Goal: Information Seeking & Learning: Compare options

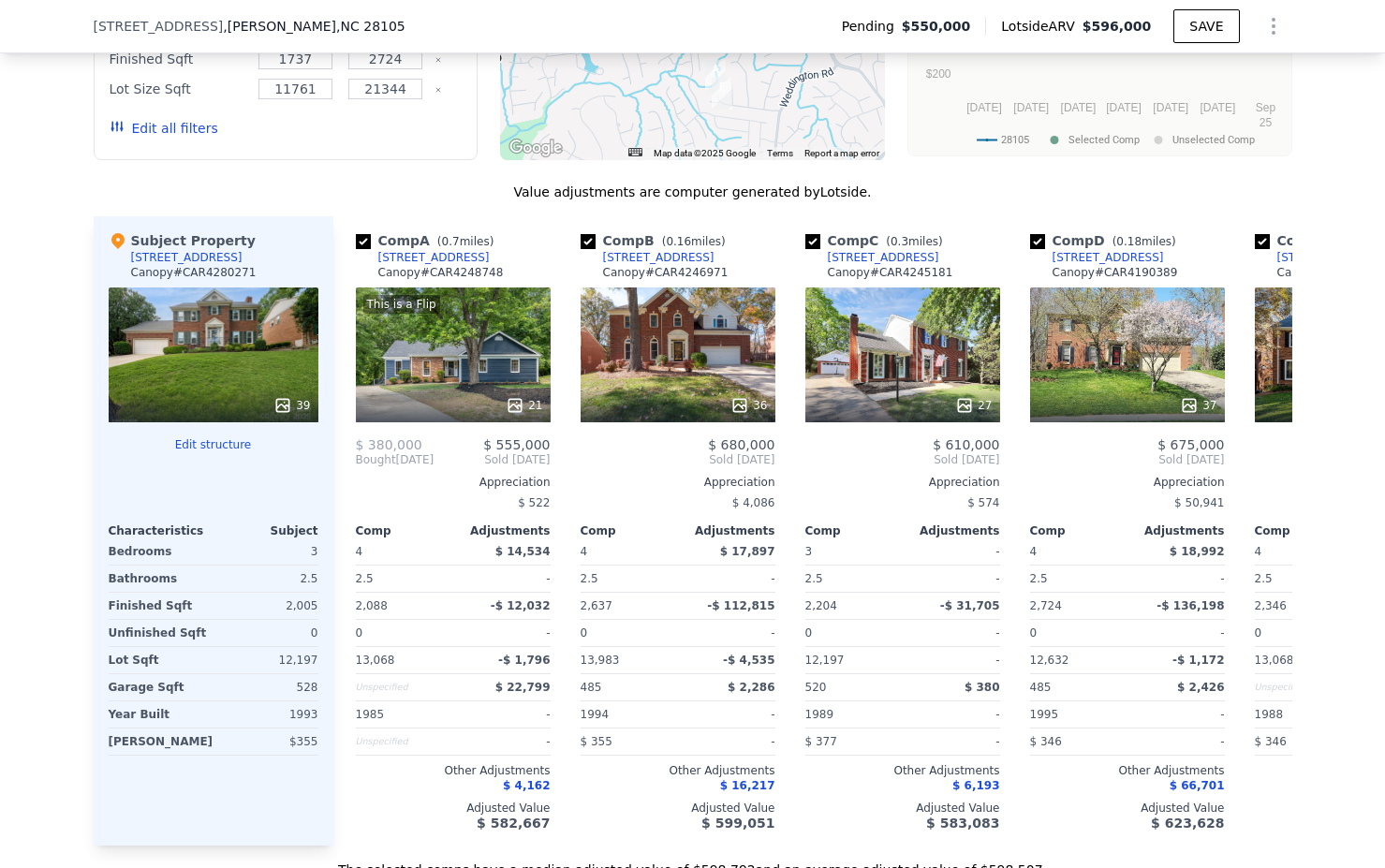
scroll to position [1905, 0]
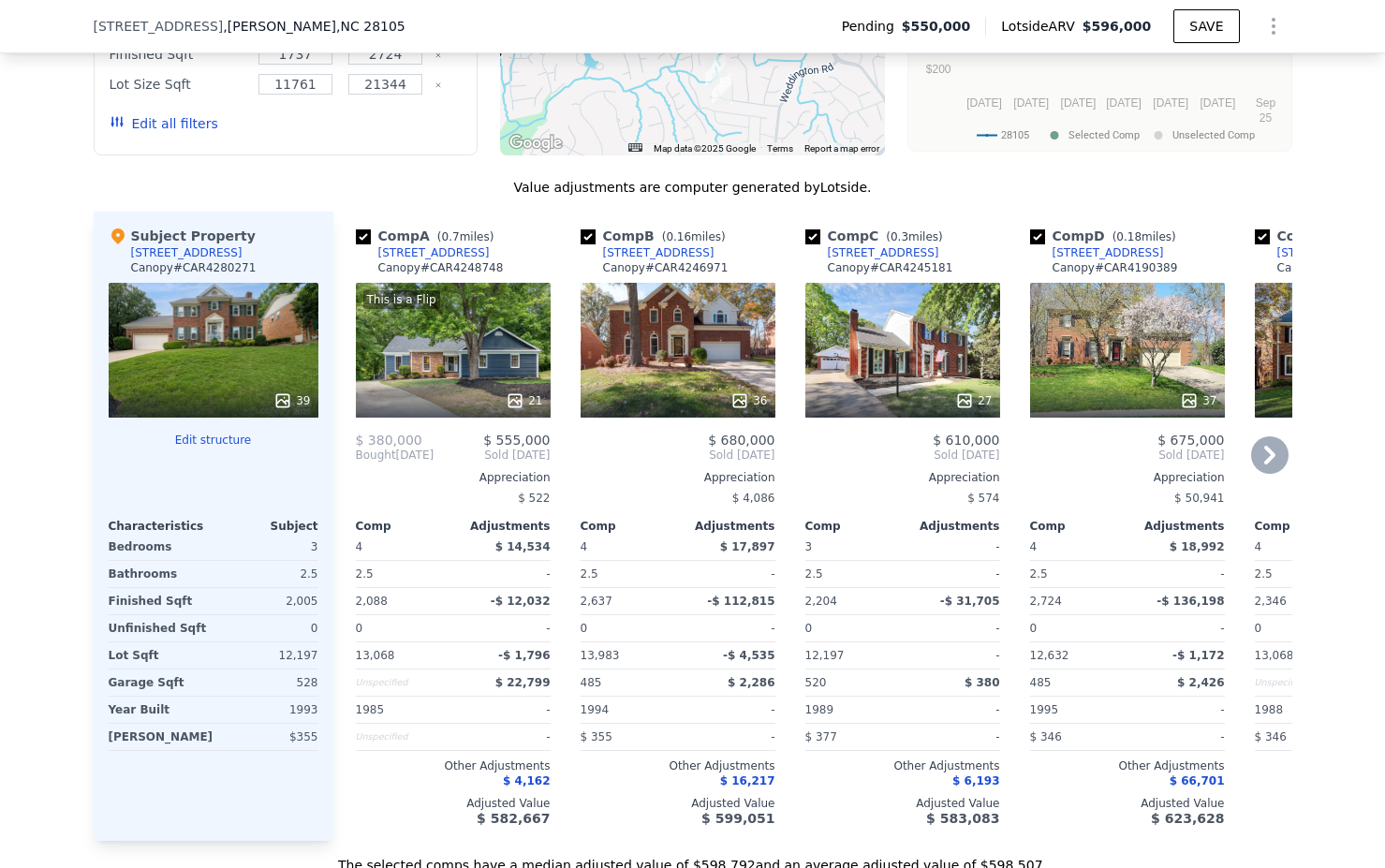
click at [684, 252] on div "237 Walnut Point Dr" at bounding box center [659, 252] width 112 height 15
click at [904, 251] on div "[STREET_ADDRESS]" at bounding box center [884, 252] width 112 height 15
click at [1117, 255] on div "243 Walnut Point Dr" at bounding box center [1109, 252] width 112 height 15
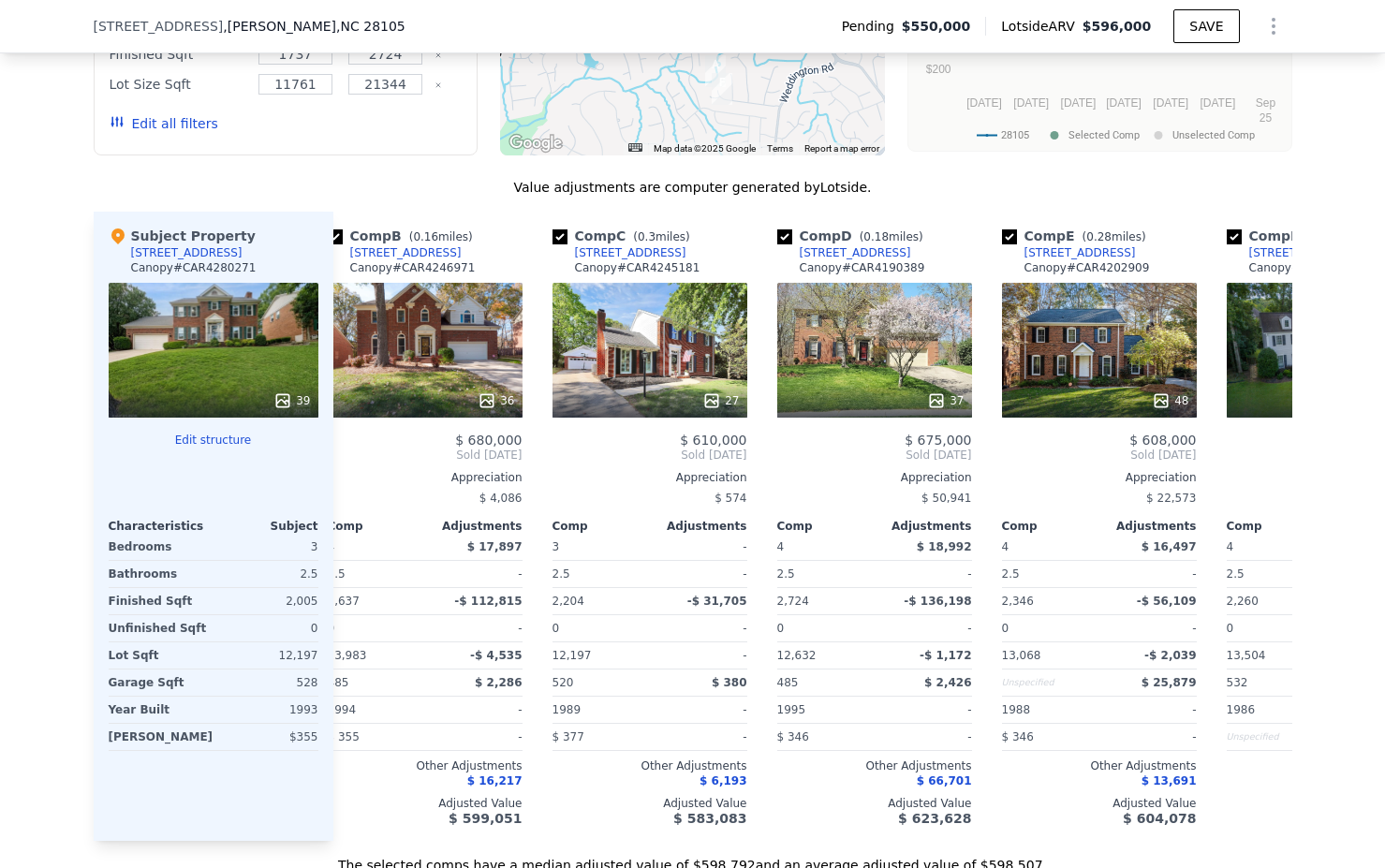
scroll to position [0, 314]
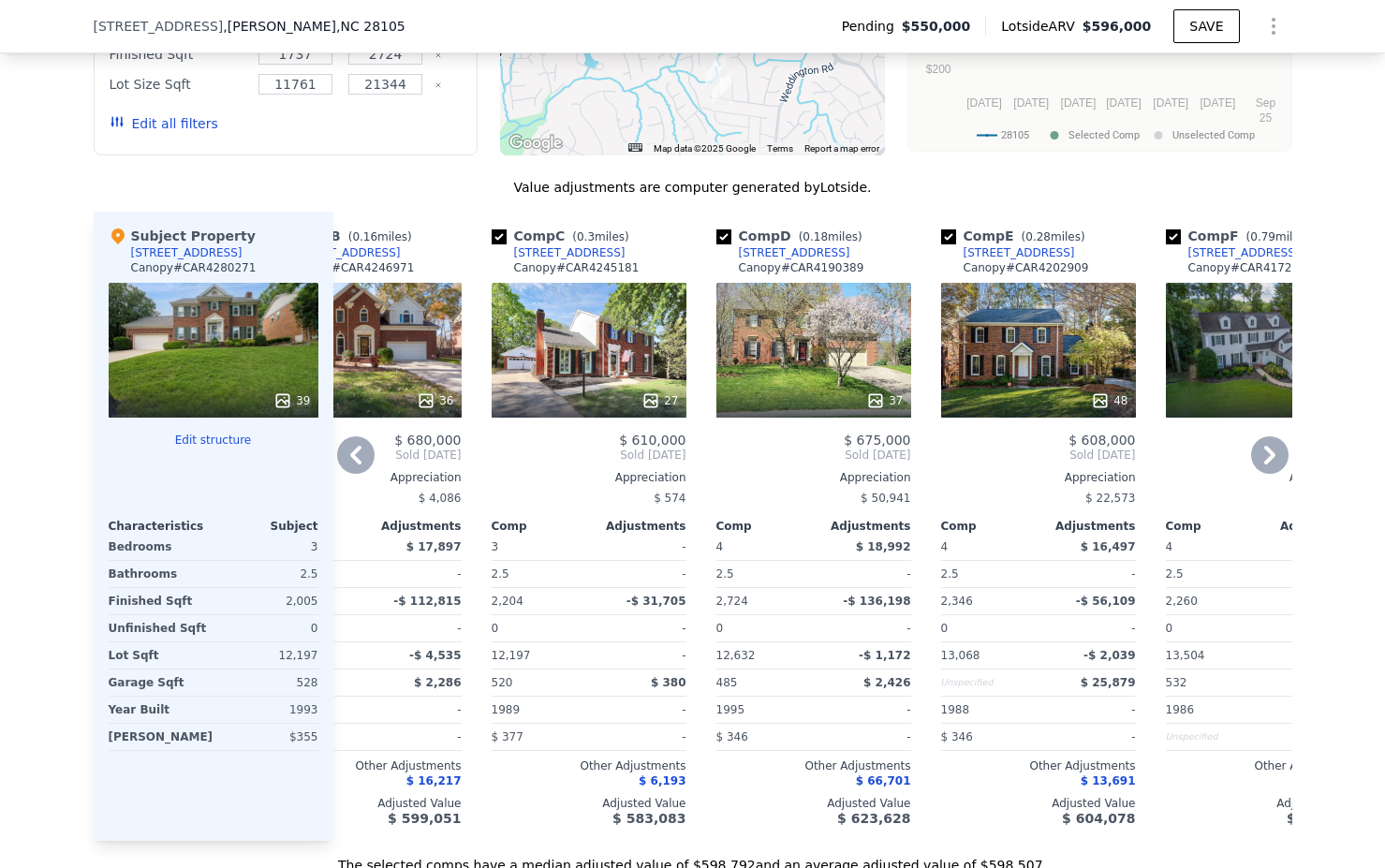
click at [988, 252] on div "[STREET_ADDRESS]" at bounding box center [1019, 252] width 112 height 15
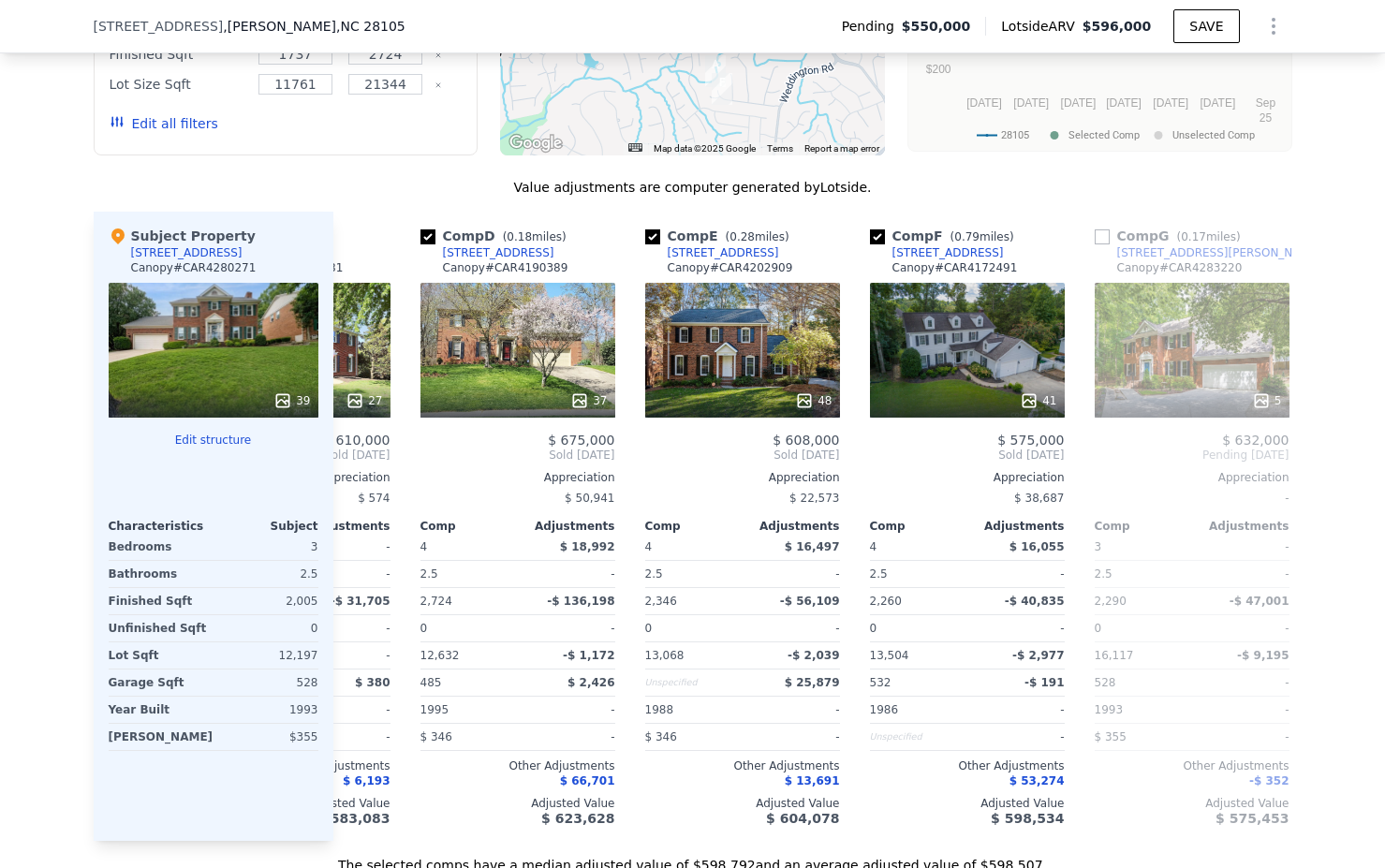
scroll to position [0, 626]
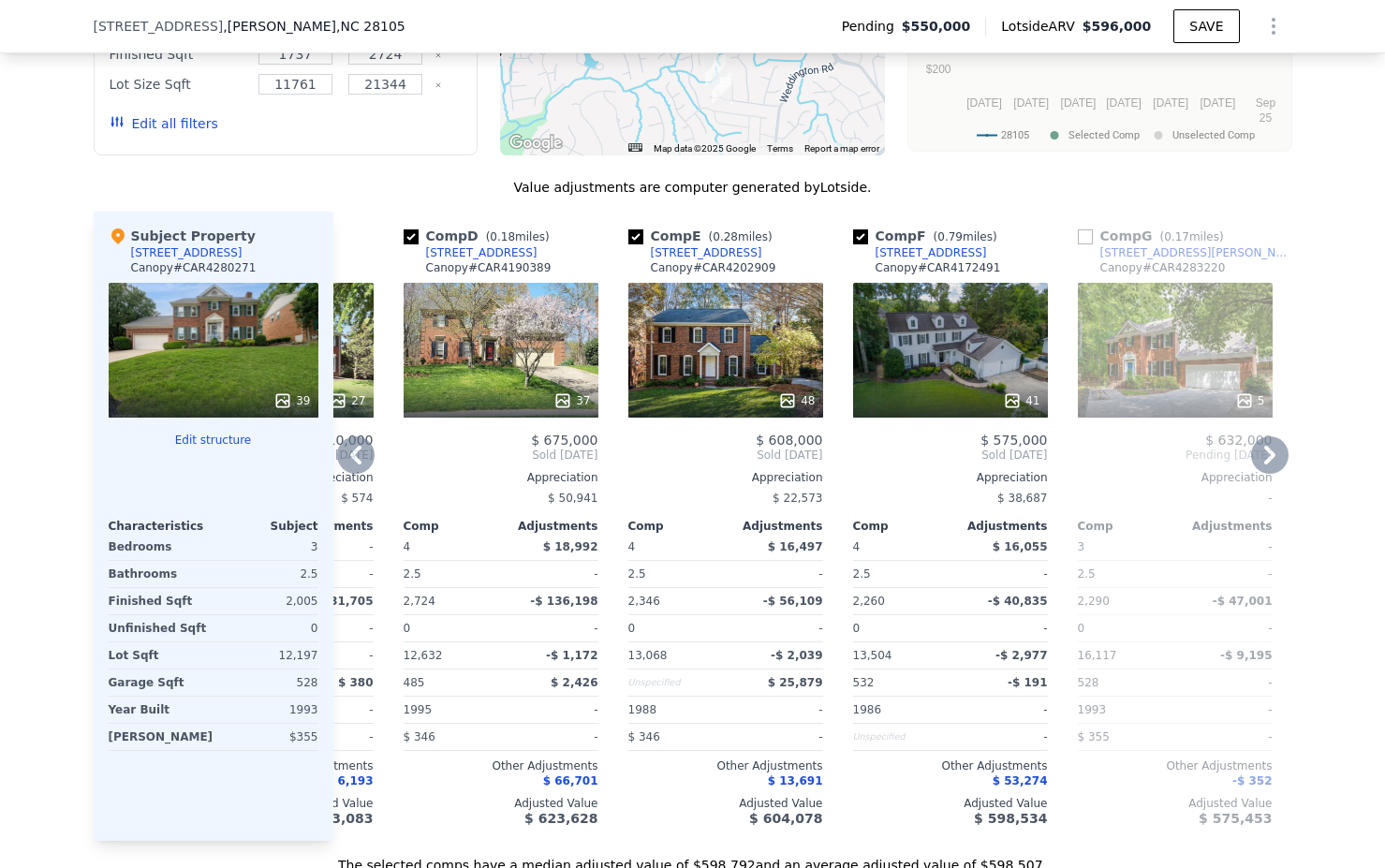
click at [950, 252] on div "2819 Briar Ridge Dr" at bounding box center [931, 252] width 112 height 15
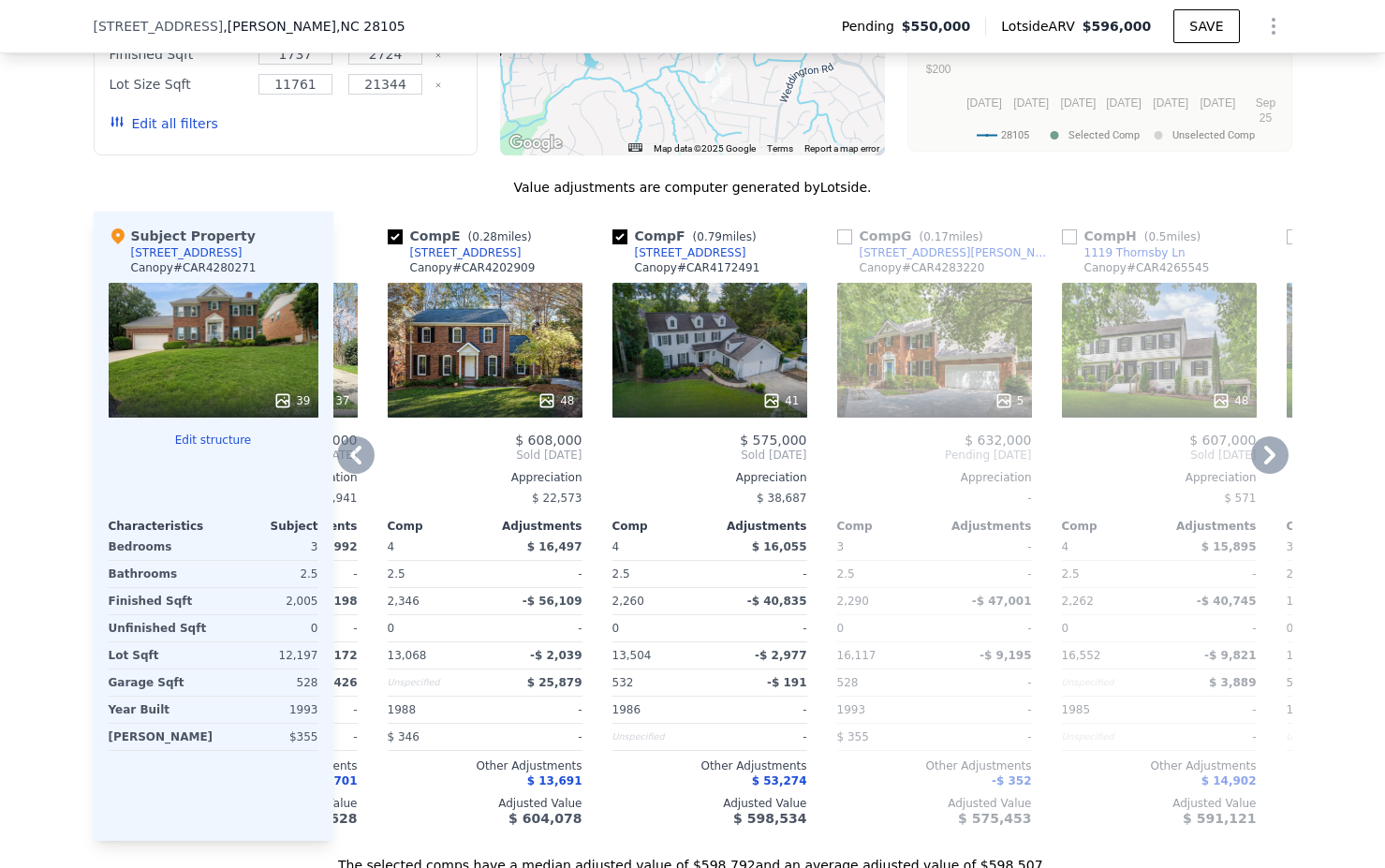
click at [887, 250] on div "605 Giles Ct" at bounding box center [957, 252] width 194 height 15
click at [1114, 246] on div "1119 Thornsby Ln" at bounding box center [1135, 252] width 101 height 15
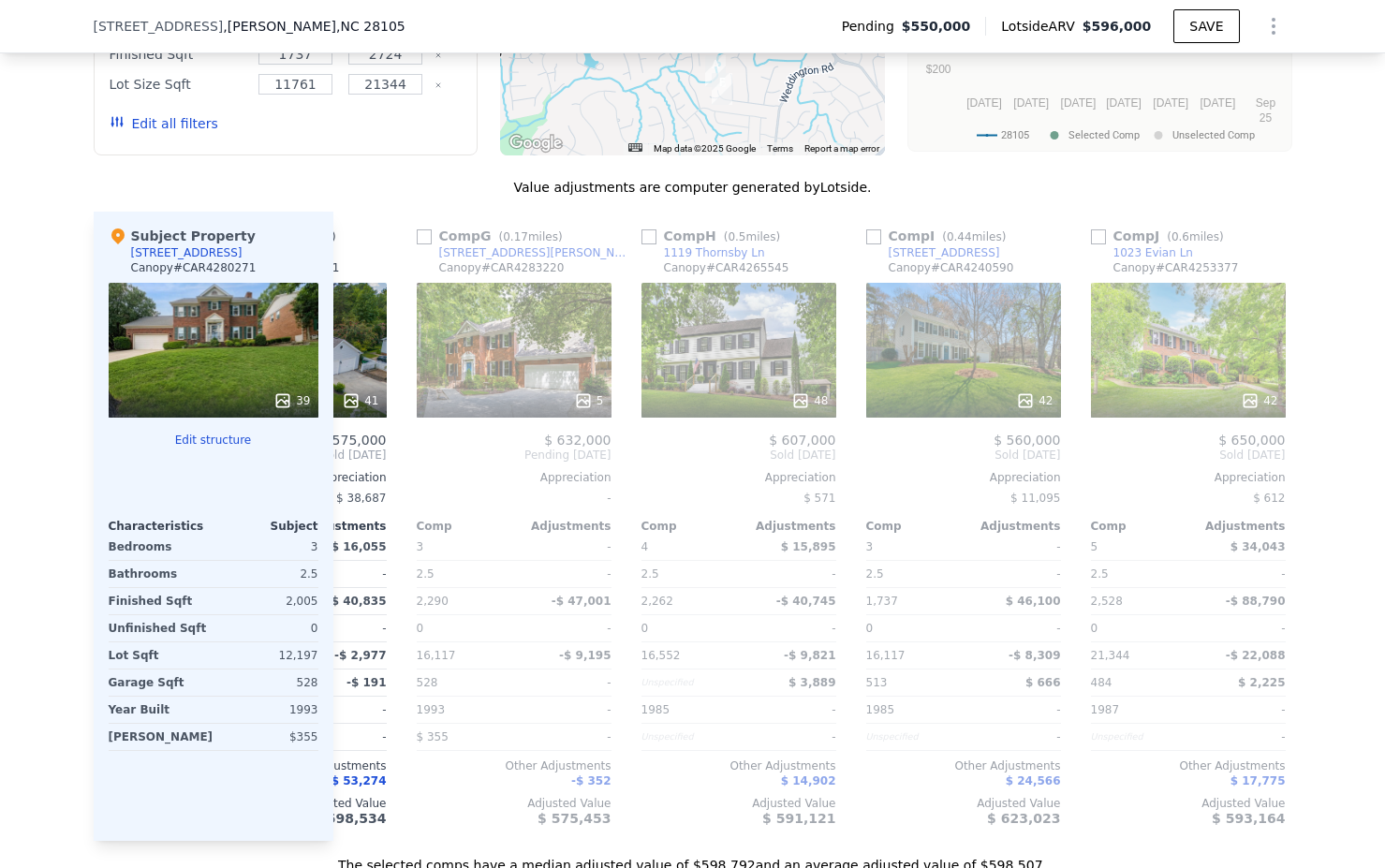
scroll to position [0, 1328]
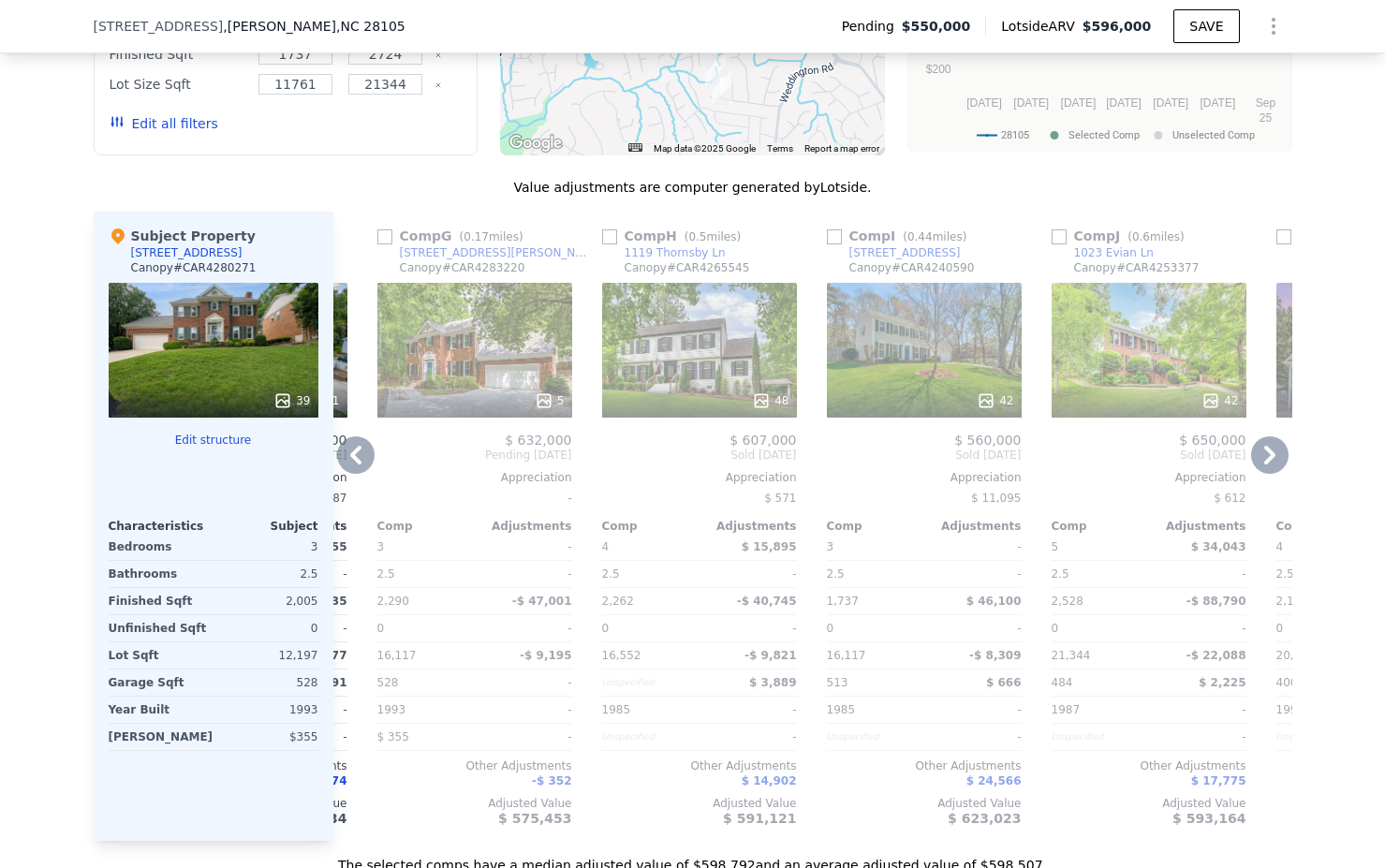
click at [1112, 252] on div "1023 Evian Ln" at bounding box center [1114, 252] width 80 height 15
click at [913, 253] on div "[STREET_ADDRESS]" at bounding box center [905, 252] width 112 height 15
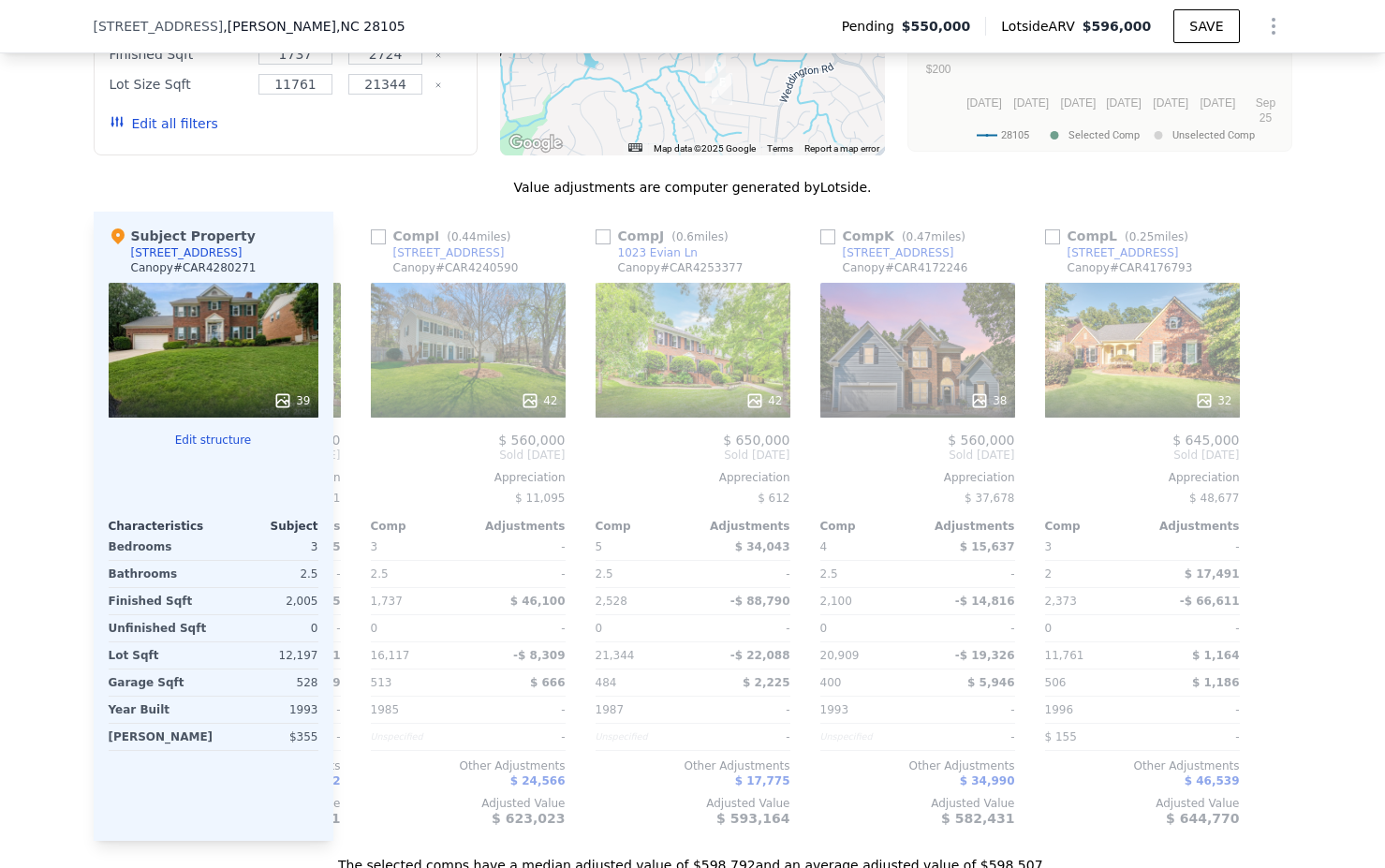
scroll to position [0, 1783]
click at [910, 252] on div "418 Whitefriars Ln" at bounding box center [898, 252] width 112 height 15
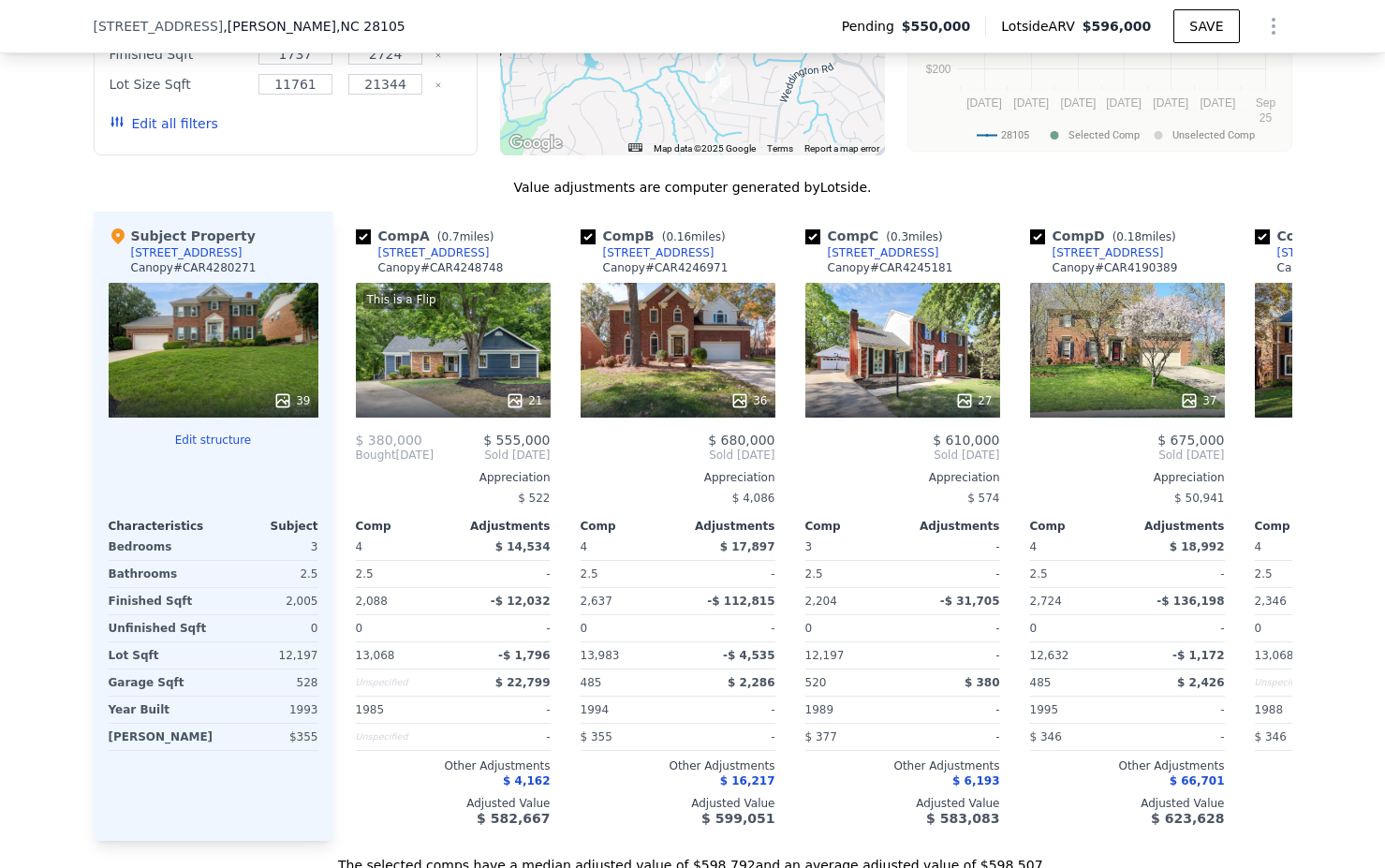
scroll to position [0, 0]
click at [629, 251] on div "[STREET_ADDRESS]" at bounding box center [659, 252] width 112 height 15
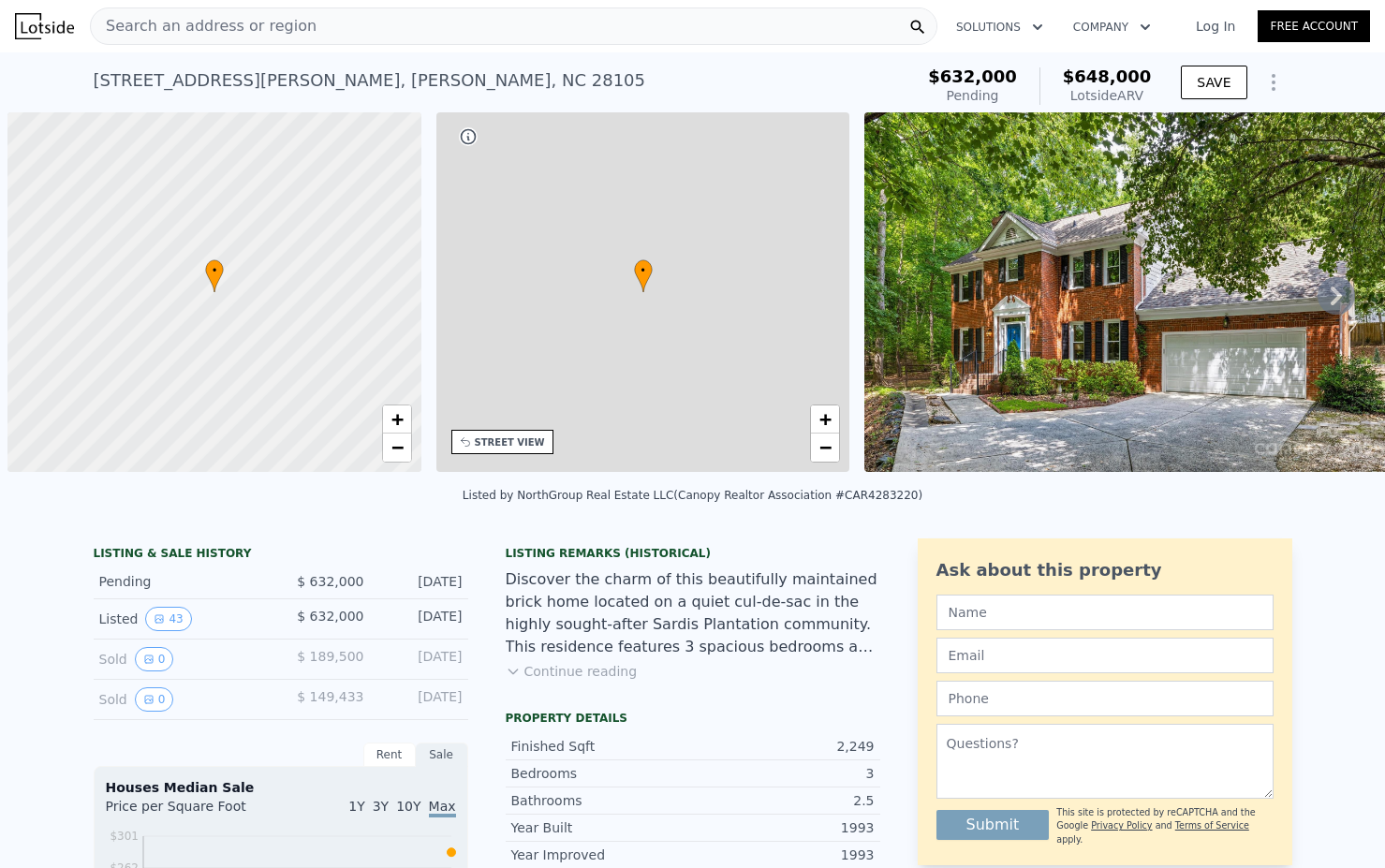
scroll to position [0, 8]
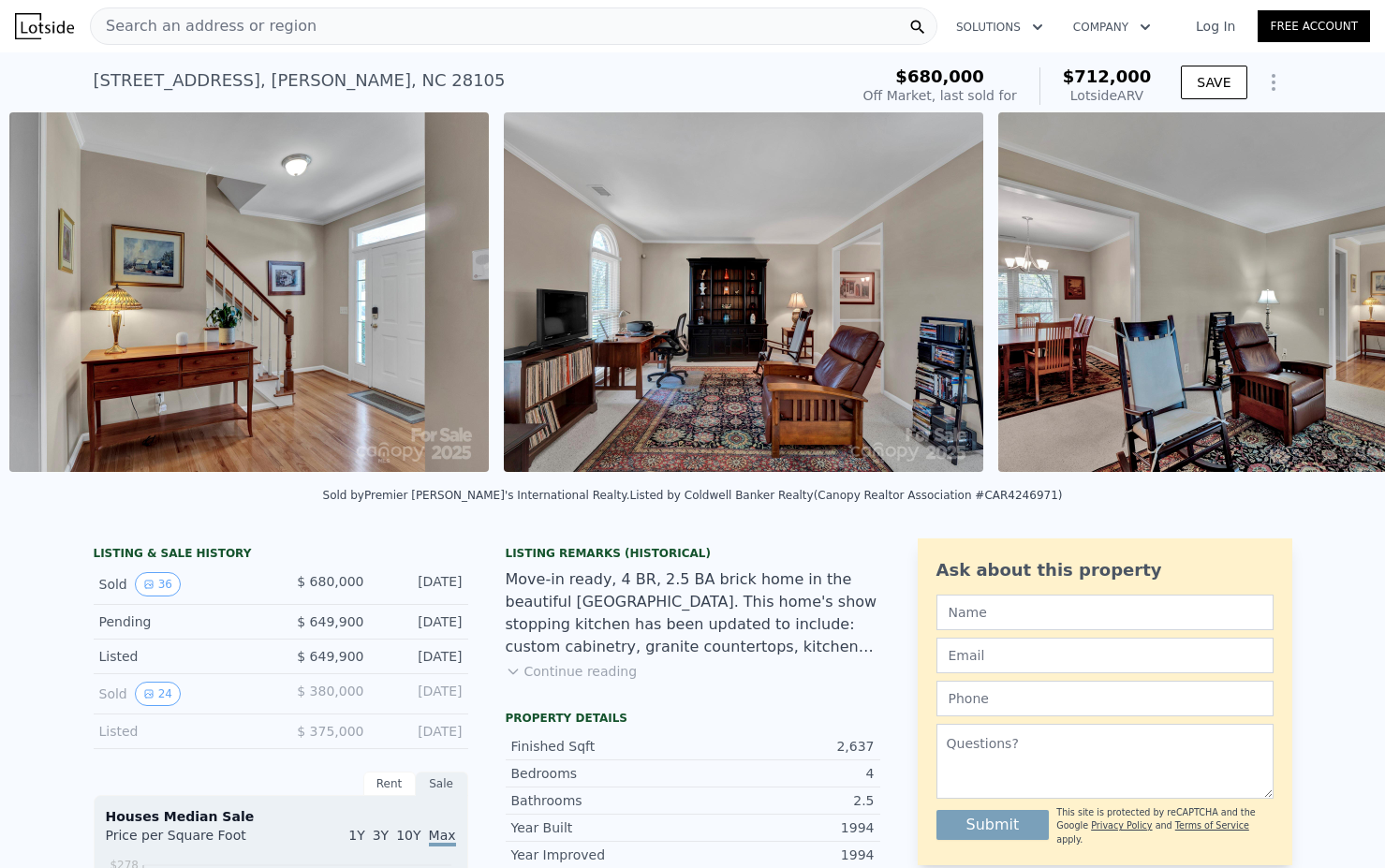
scroll to position [0, 2341]
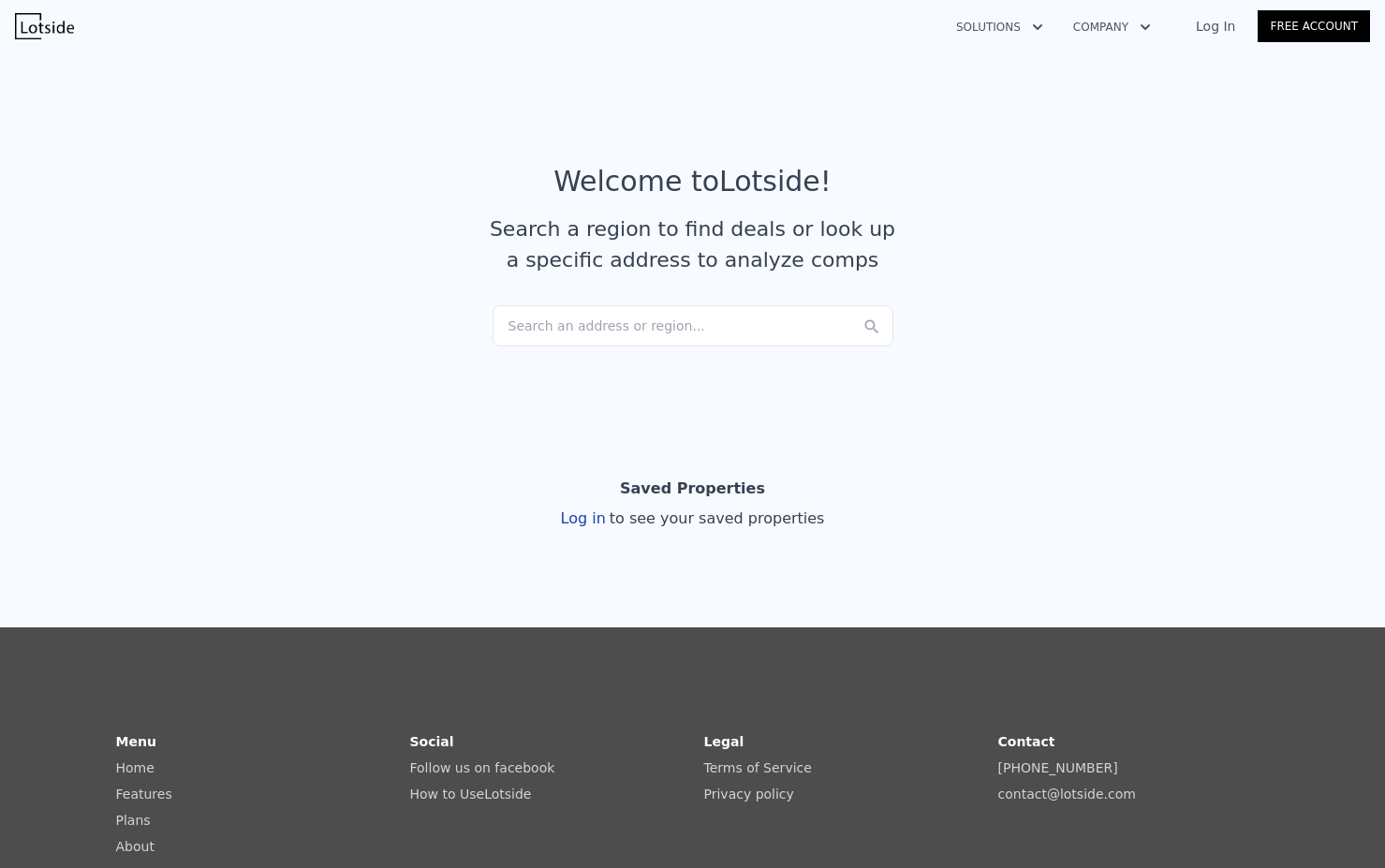
click at [650, 325] on div "Search an address or region..." at bounding box center [693, 325] width 401 height 41
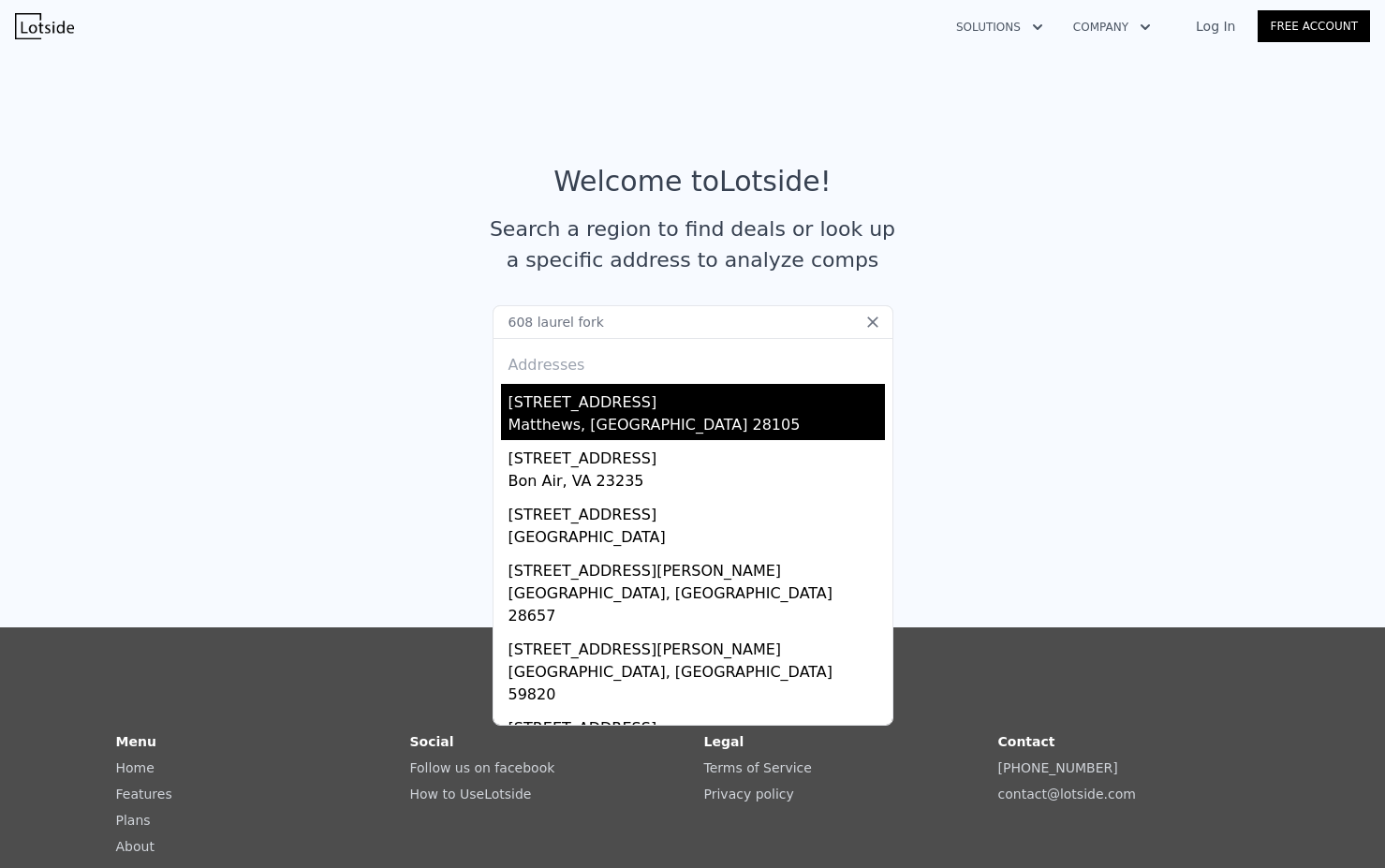
type input "608 laurel fork"
click at [575, 432] on div "Matthews, NC 28105" at bounding box center [697, 427] width 377 height 27
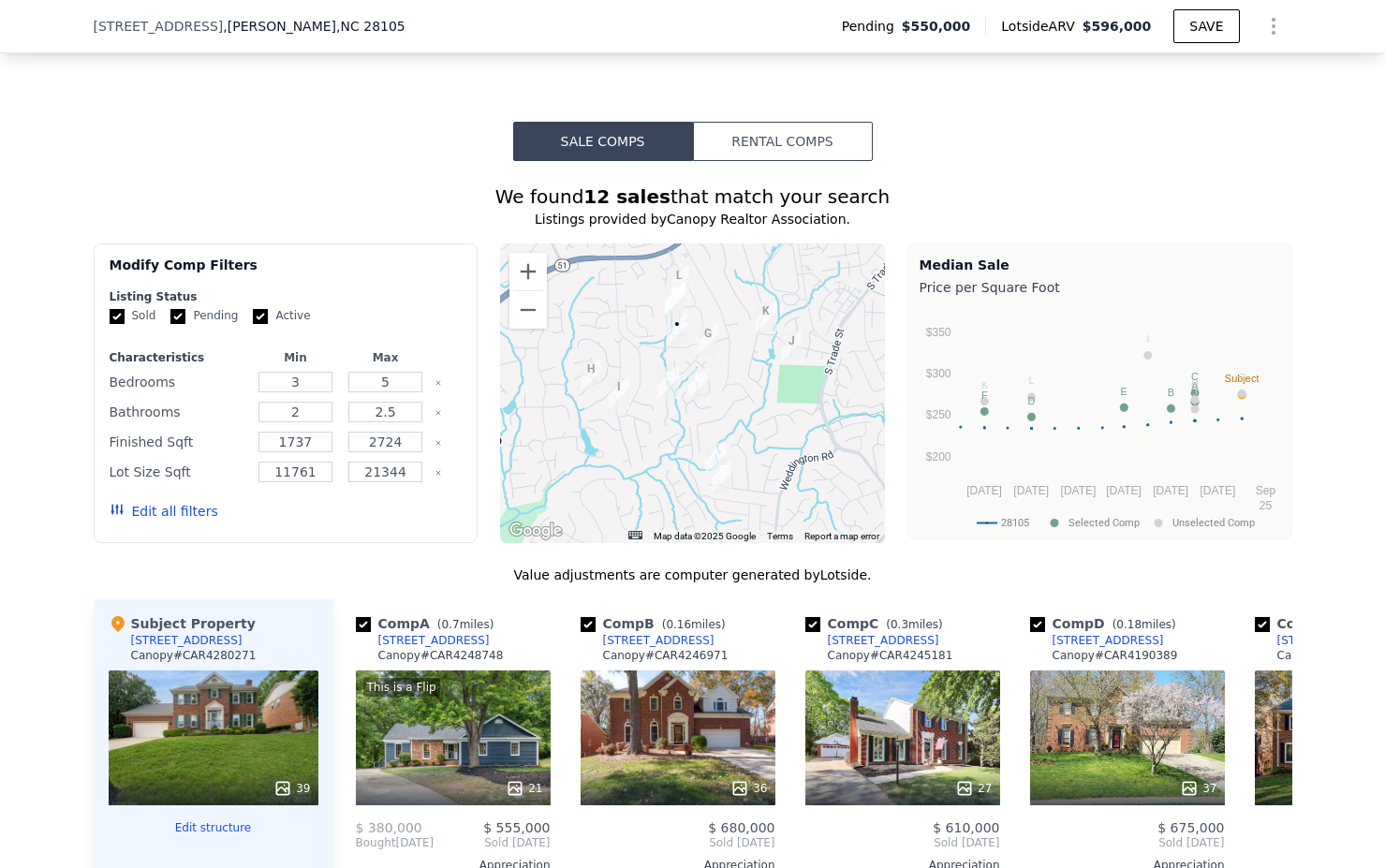
scroll to position [1501, 0]
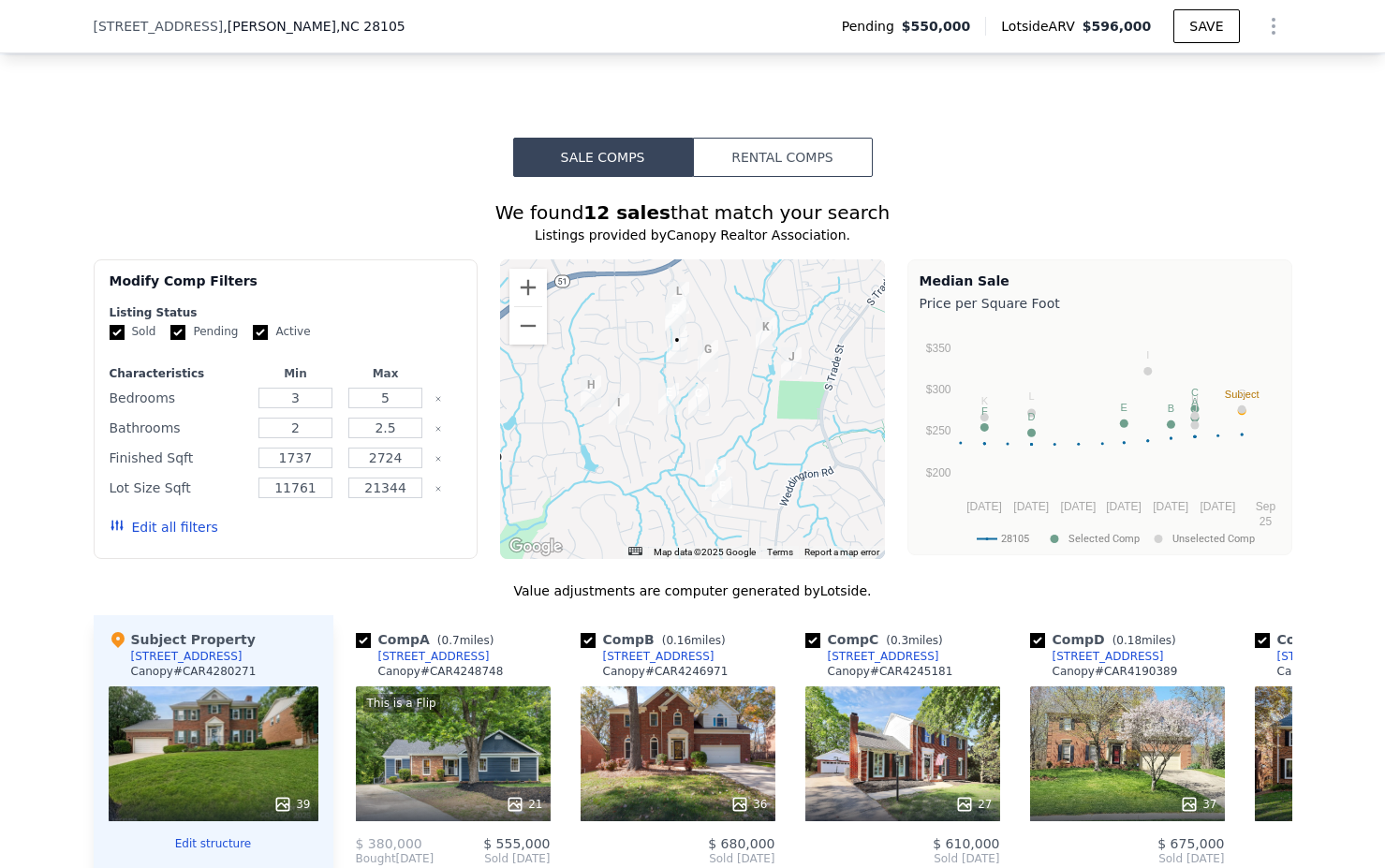
click at [753, 162] on button "Rental Comps" at bounding box center [783, 156] width 180 height 39
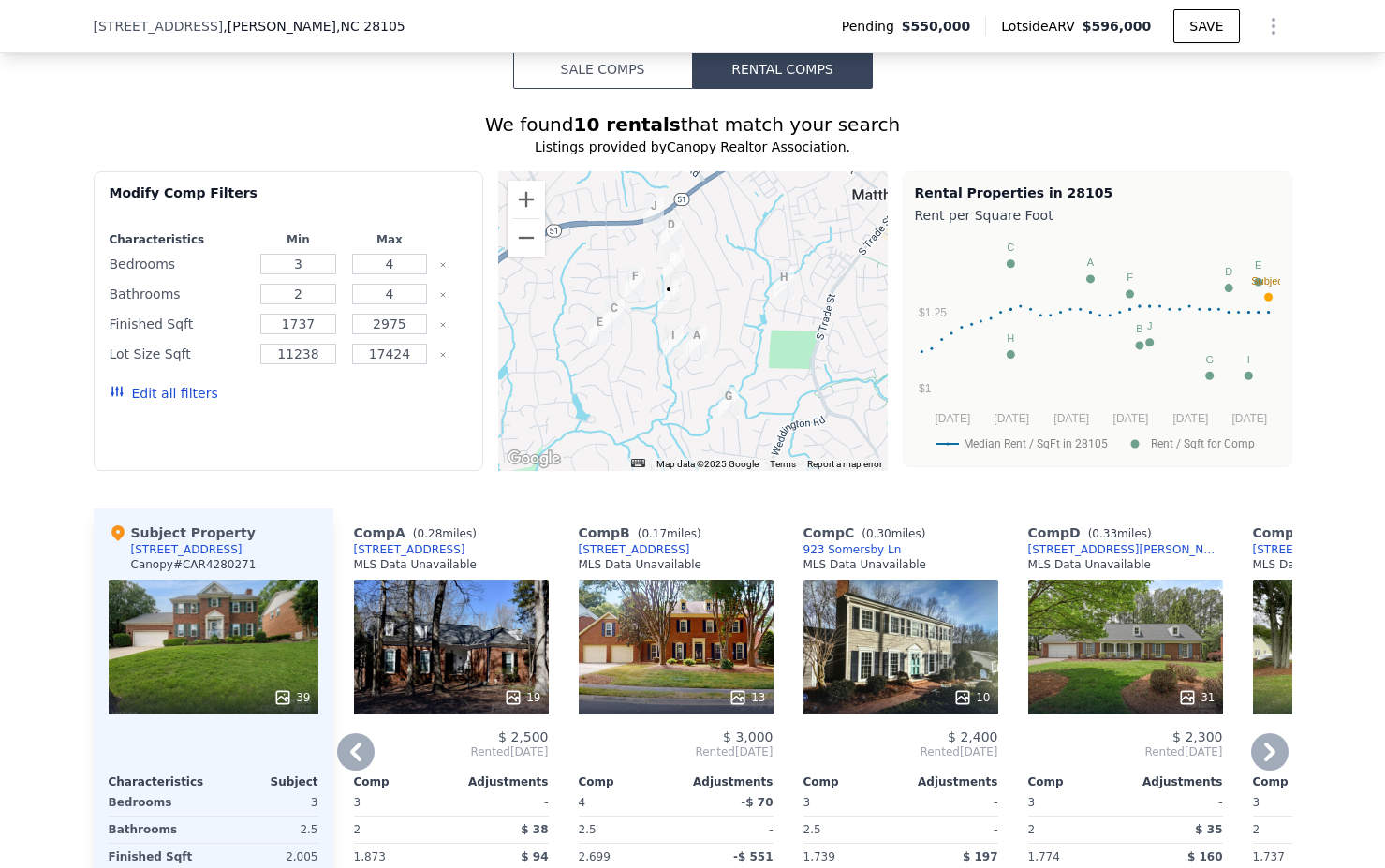
scroll to position [1588, 0]
click at [609, 549] on div "240 Walnut Point Dr" at bounding box center [634, 551] width 112 height 15
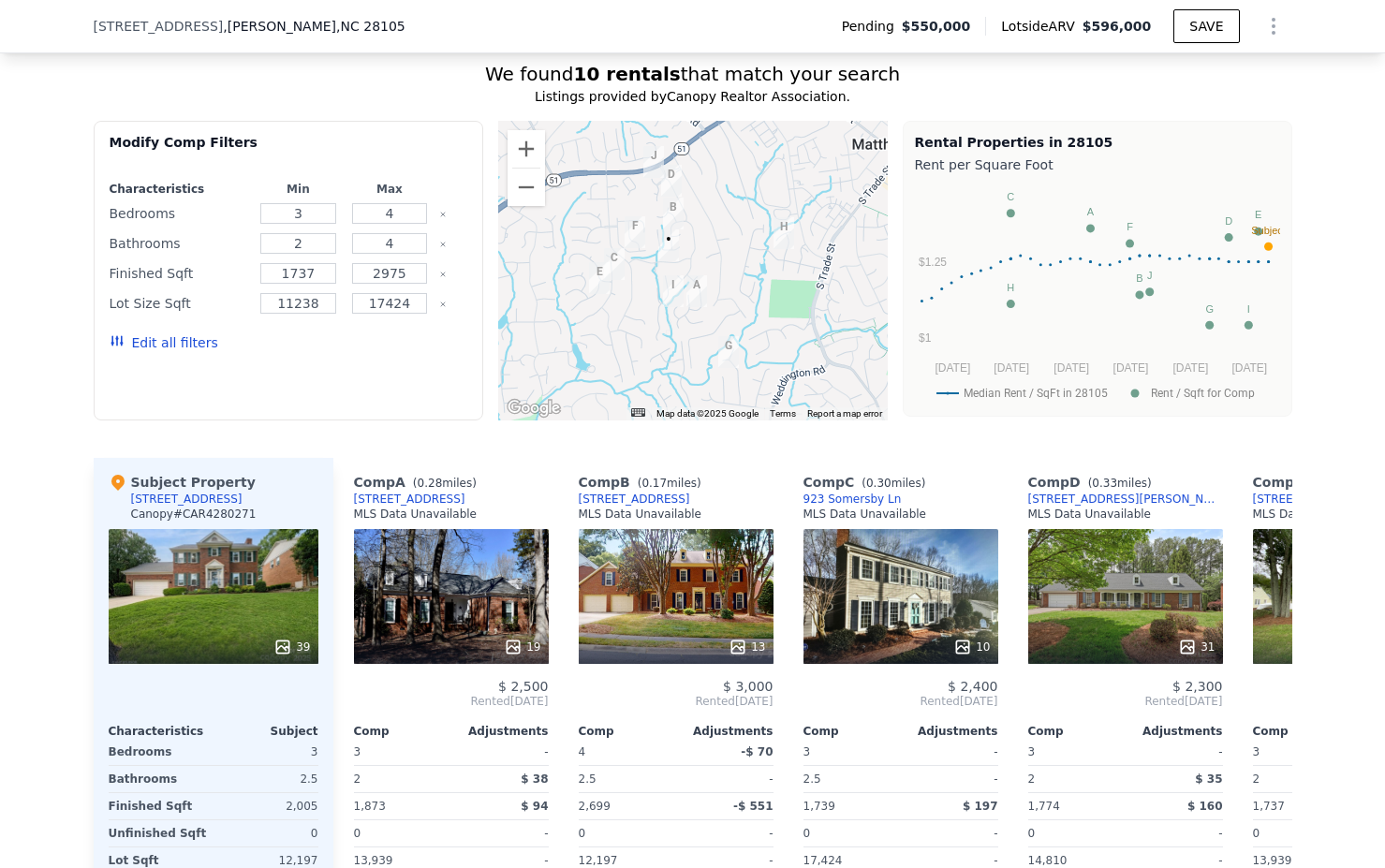
scroll to position [1642, 0]
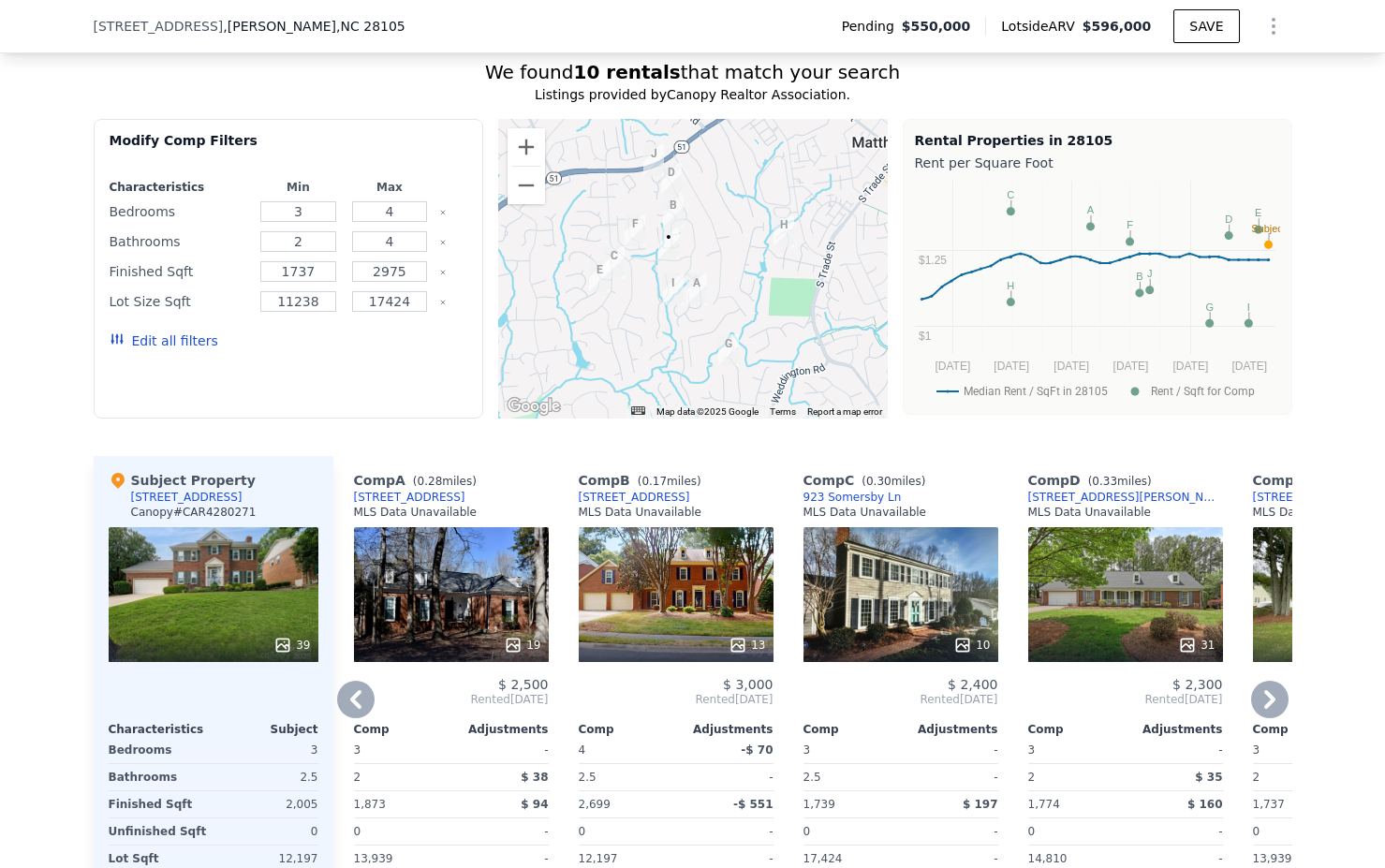
click at [1274, 700] on icon at bounding box center [1270, 698] width 37 height 37
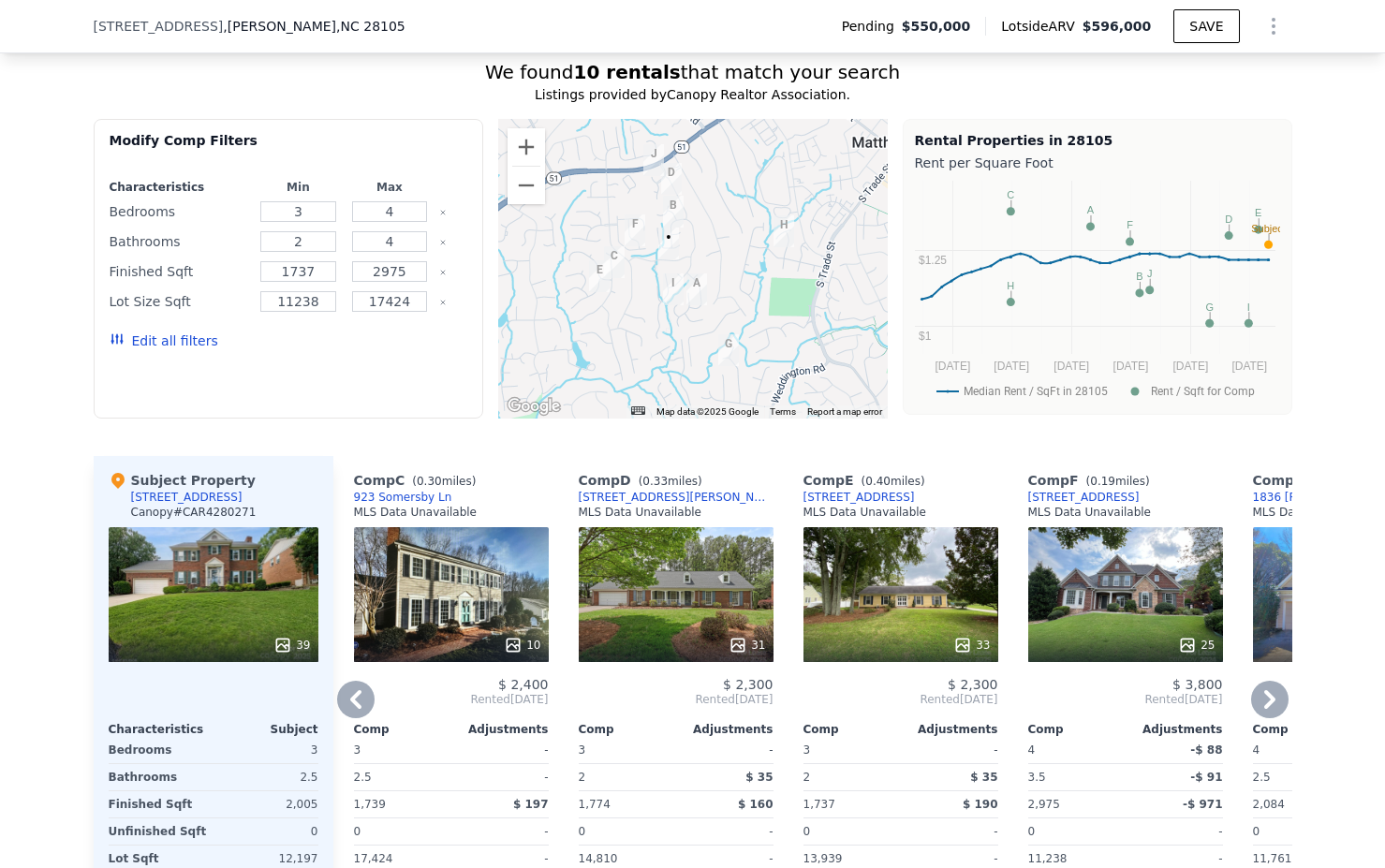
click at [1272, 690] on icon at bounding box center [1270, 698] width 37 height 37
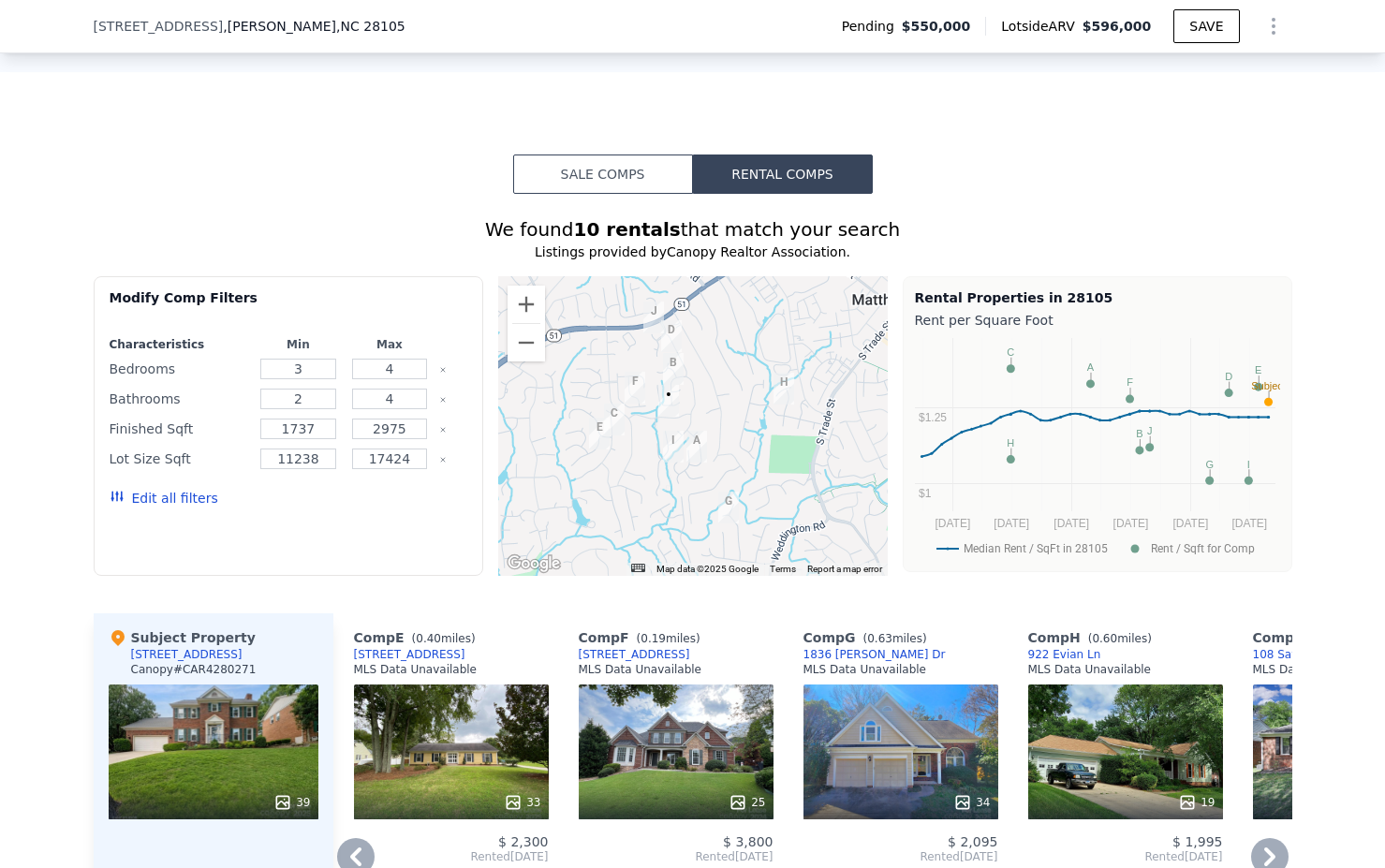
scroll to position [1458, 0]
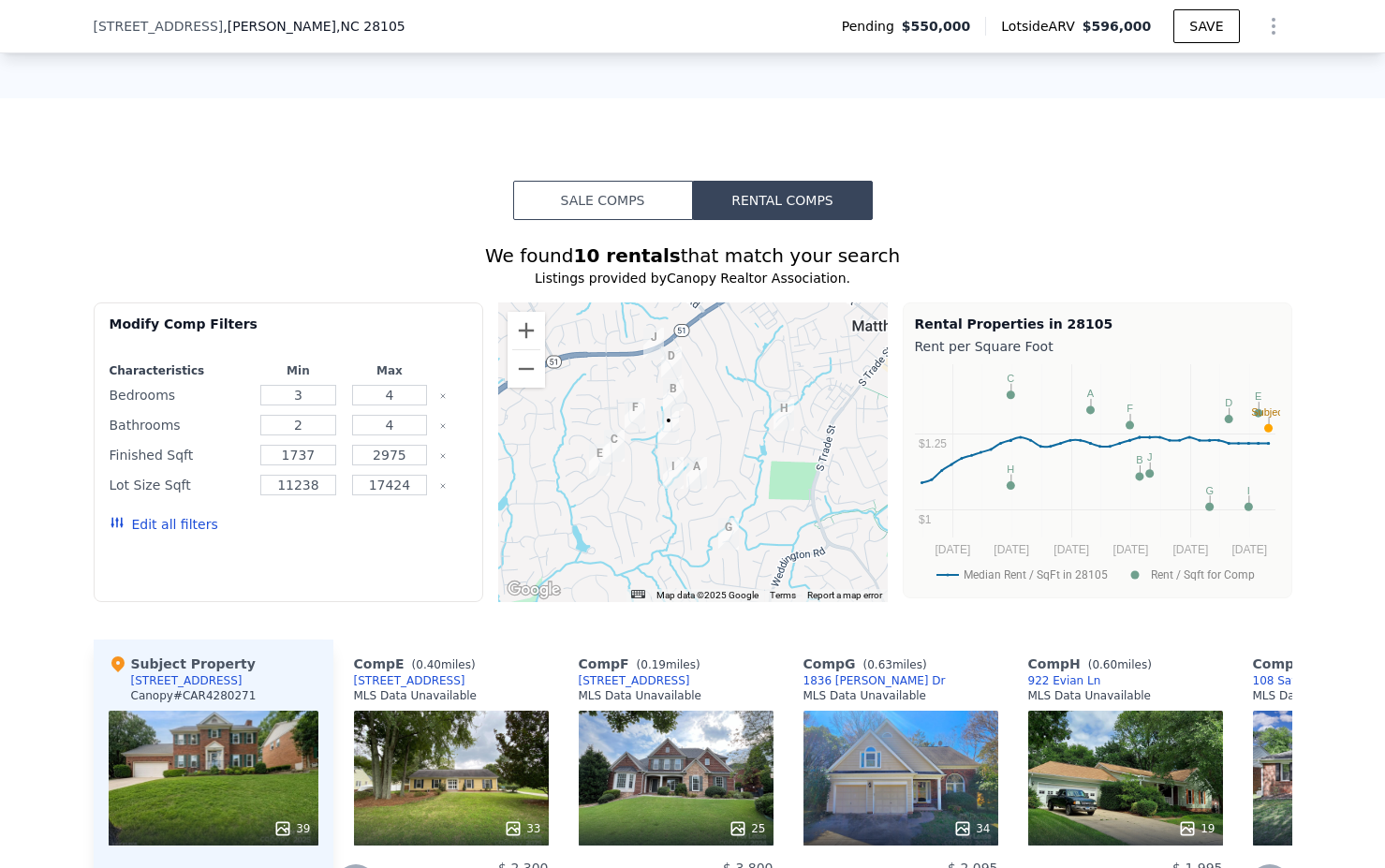
click at [638, 202] on button "Sale Comps" at bounding box center [603, 200] width 180 height 39
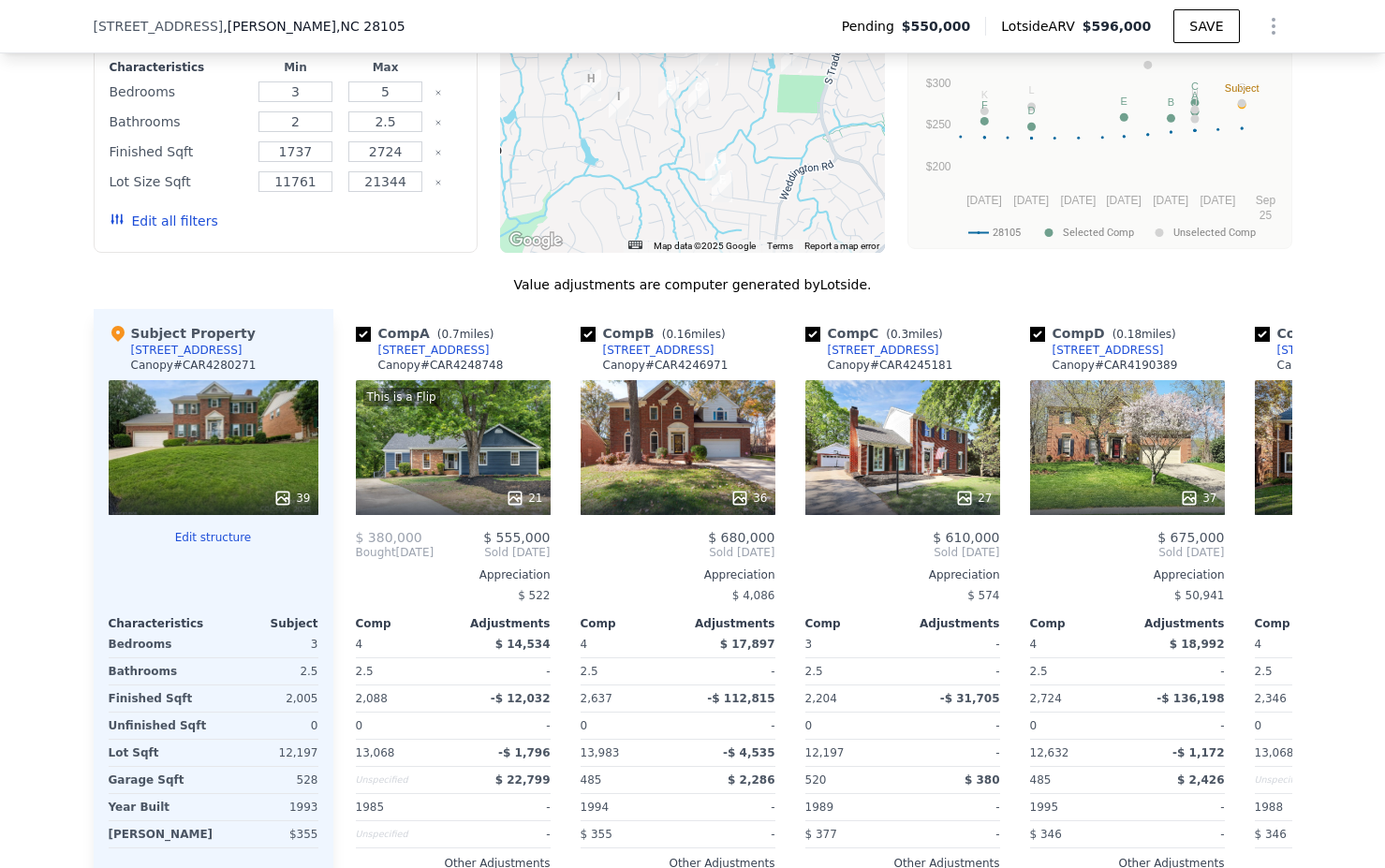
scroll to position [1882, 0]
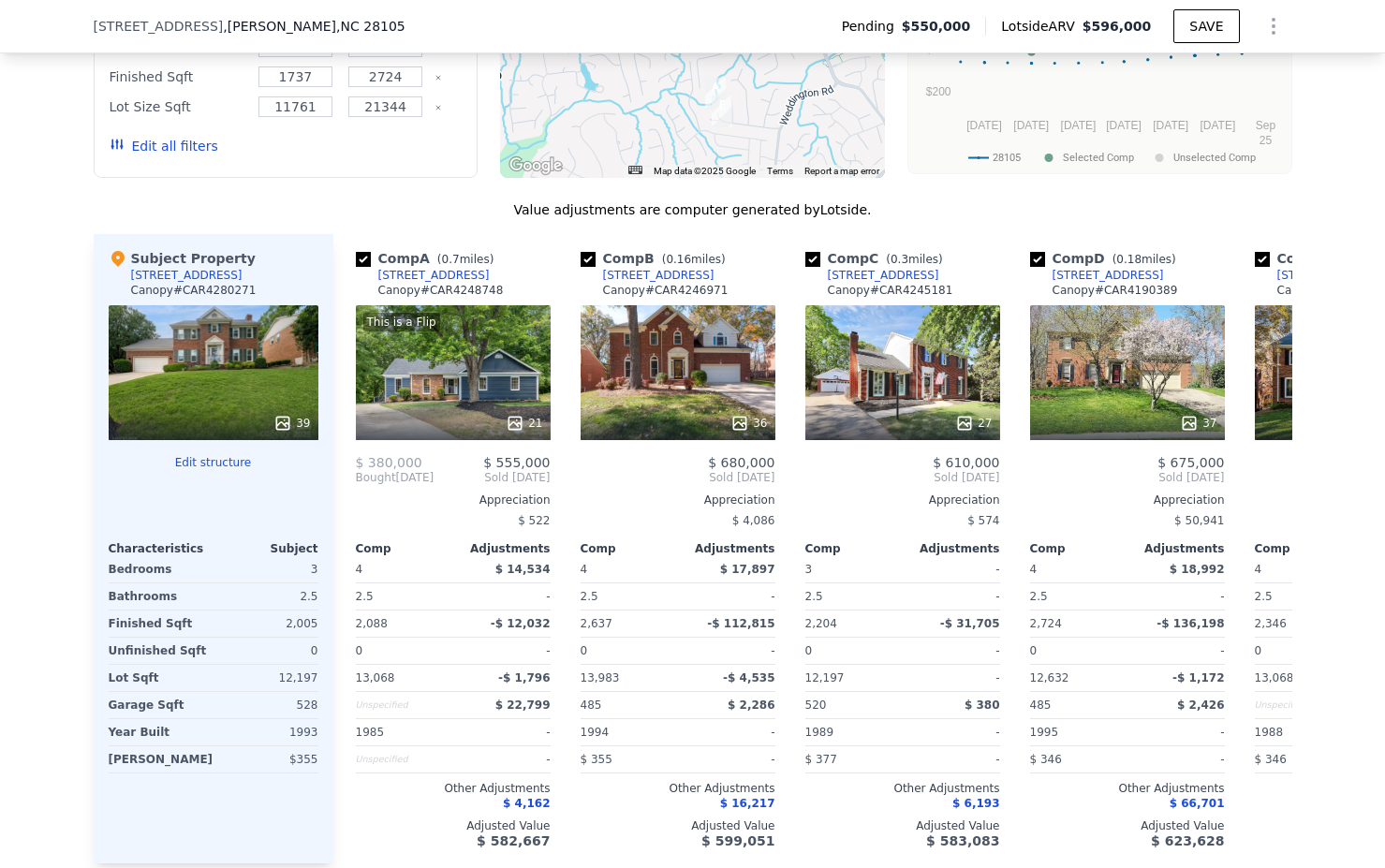
click at [1111, 276] on div "[STREET_ADDRESS]" at bounding box center [1109, 275] width 112 height 15
click at [891, 272] on div "[STREET_ADDRESS]" at bounding box center [884, 275] width 112 height 15
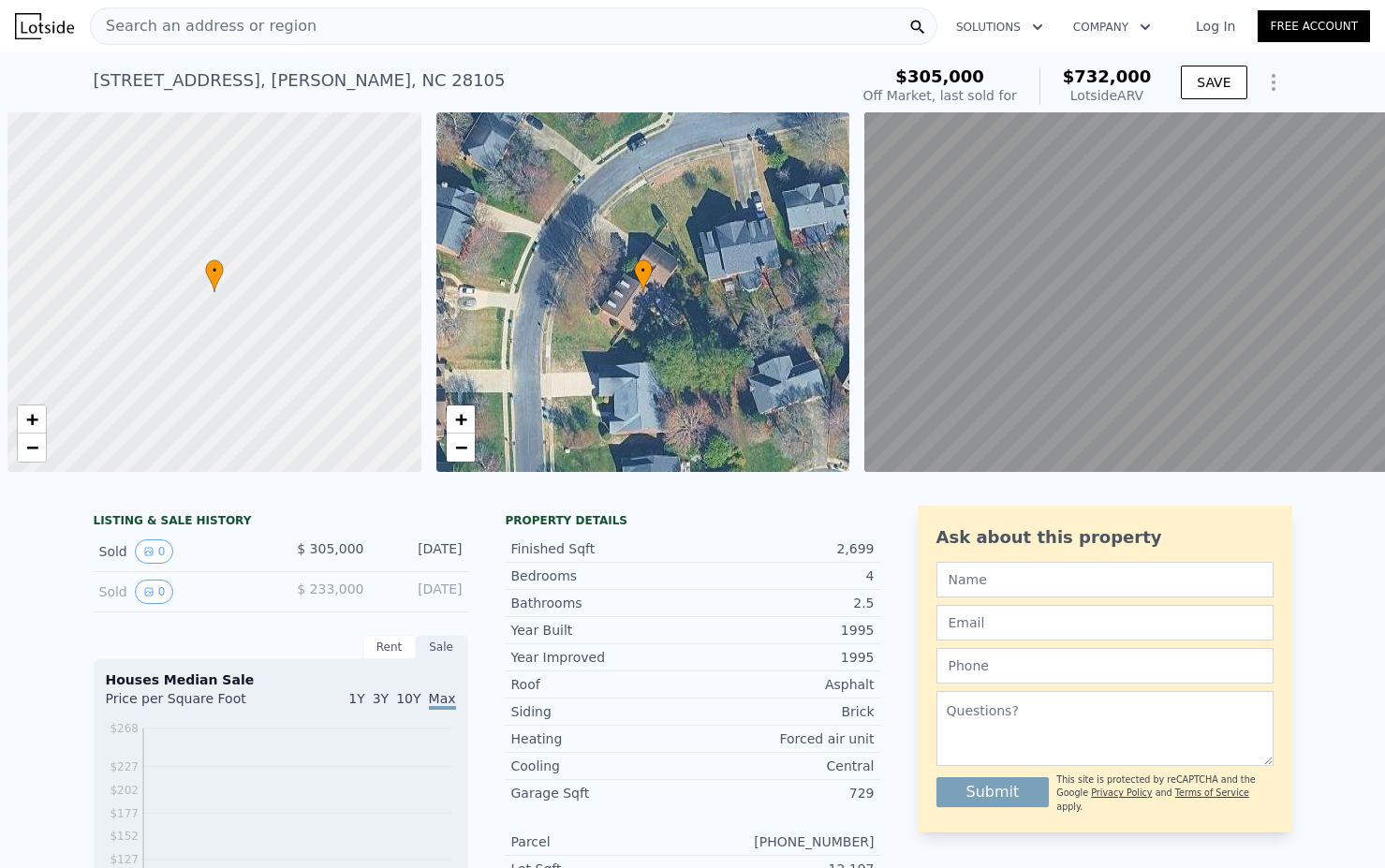
scroll to position [0, 8]
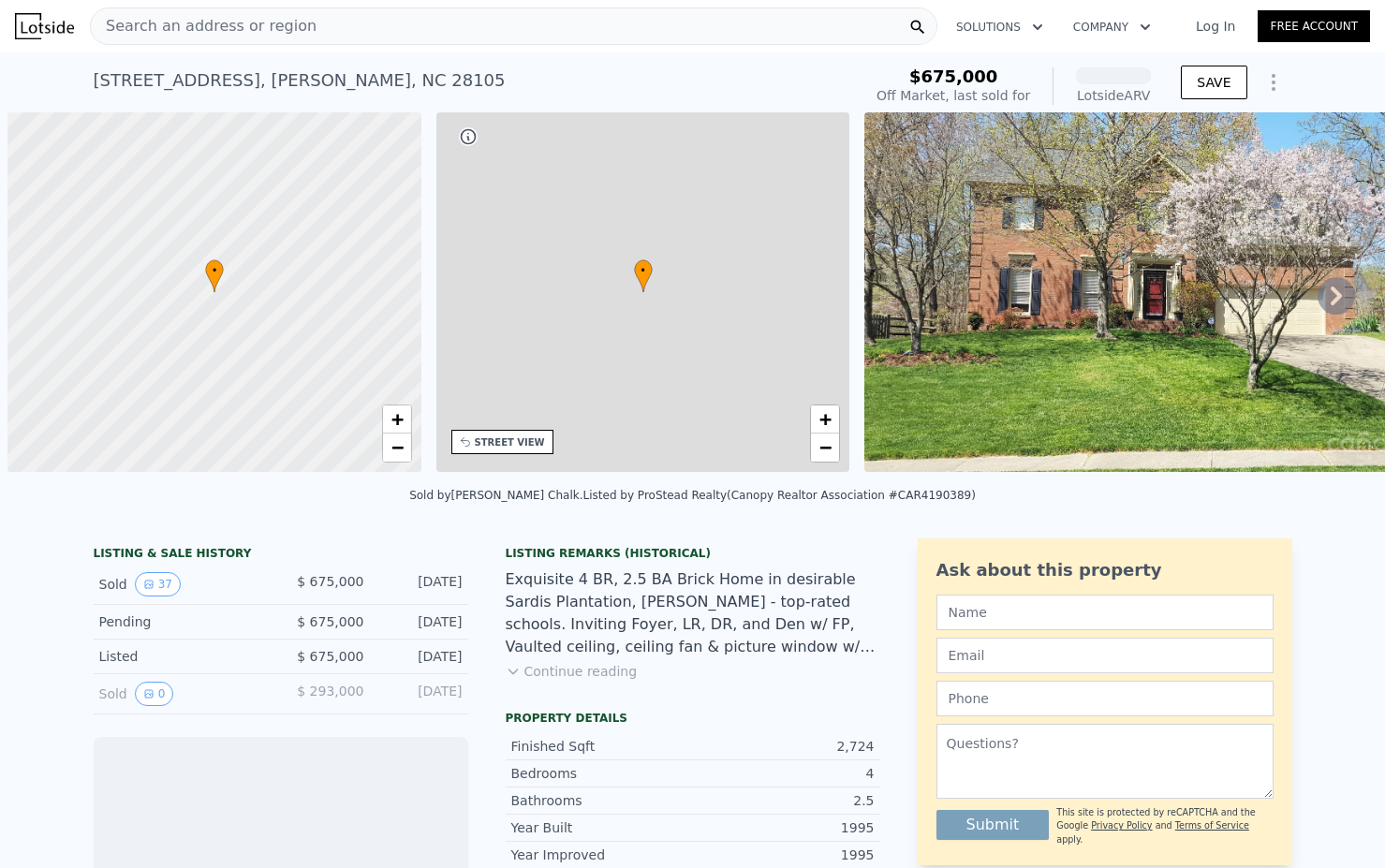
scroll to position [0, 8]
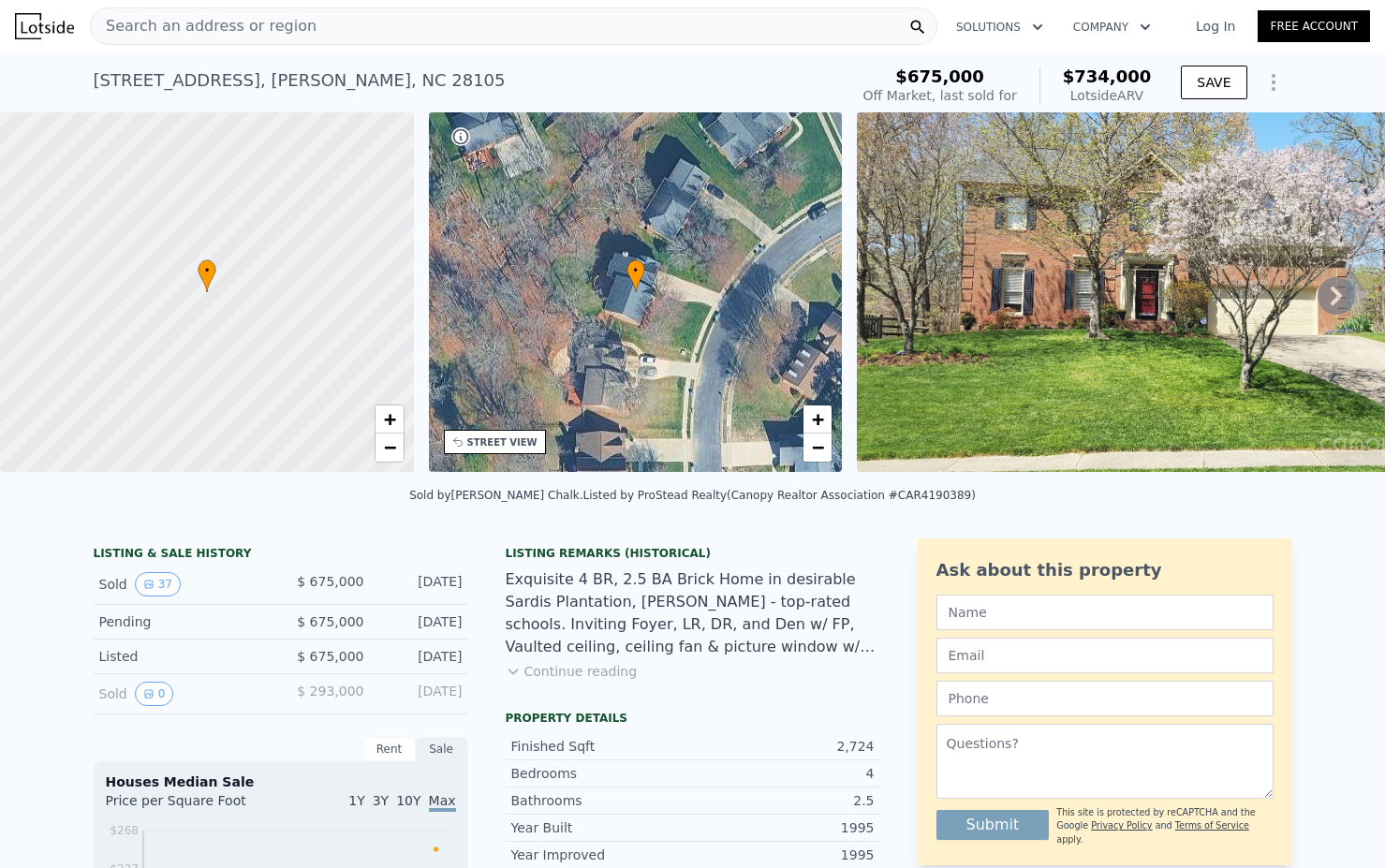
click at [1343, 300] on icon at bounding box center [1336, 295] width 37 height 37
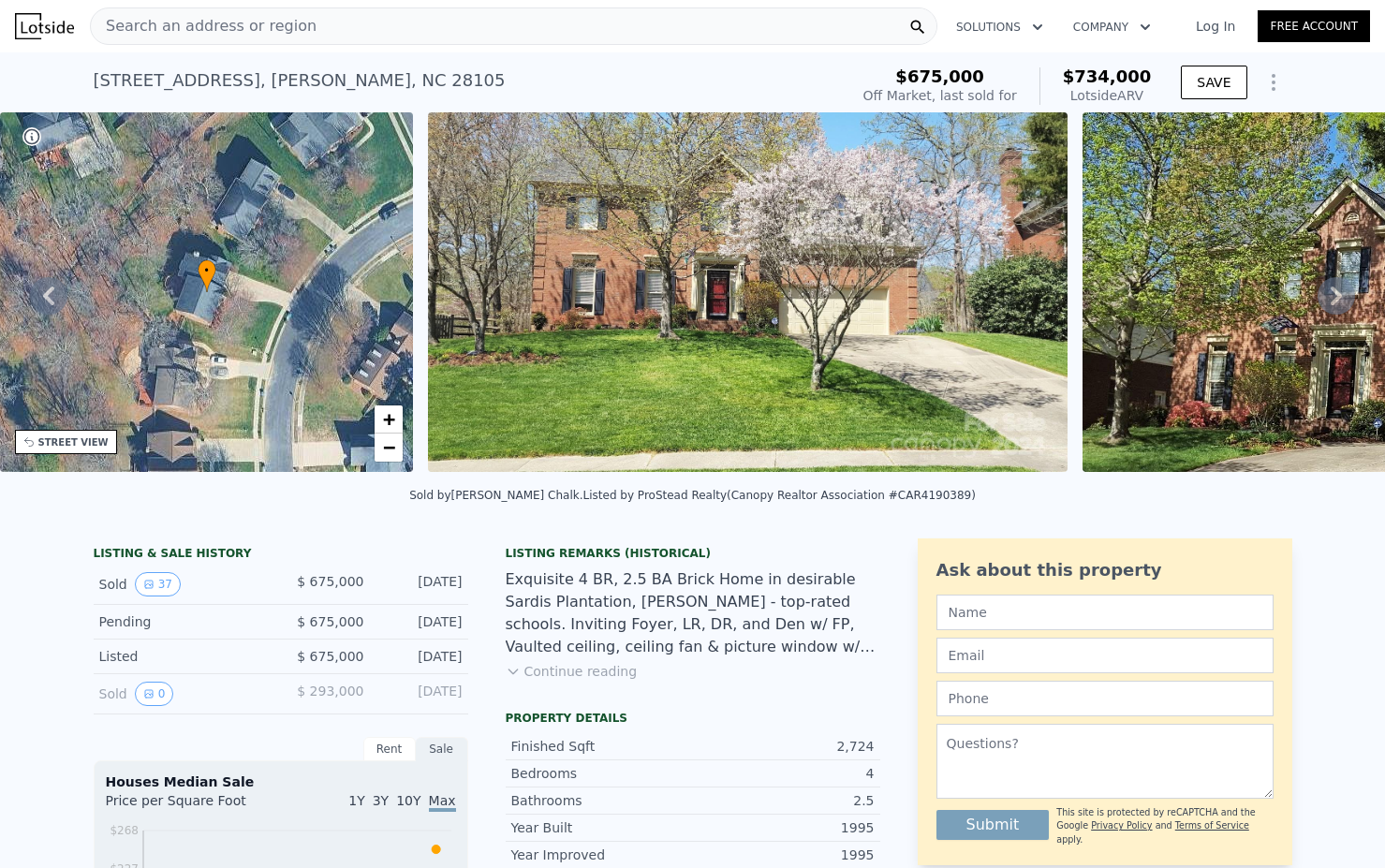
click at [1343, 300] on div "• + − • + − STREET VIEW Loading... SATELLITE VIEW" at bounding box center [692, 295] width 1385 height 366
click at [1339, 297] on icon at bounding box center [1336, 296] width 11 height 19
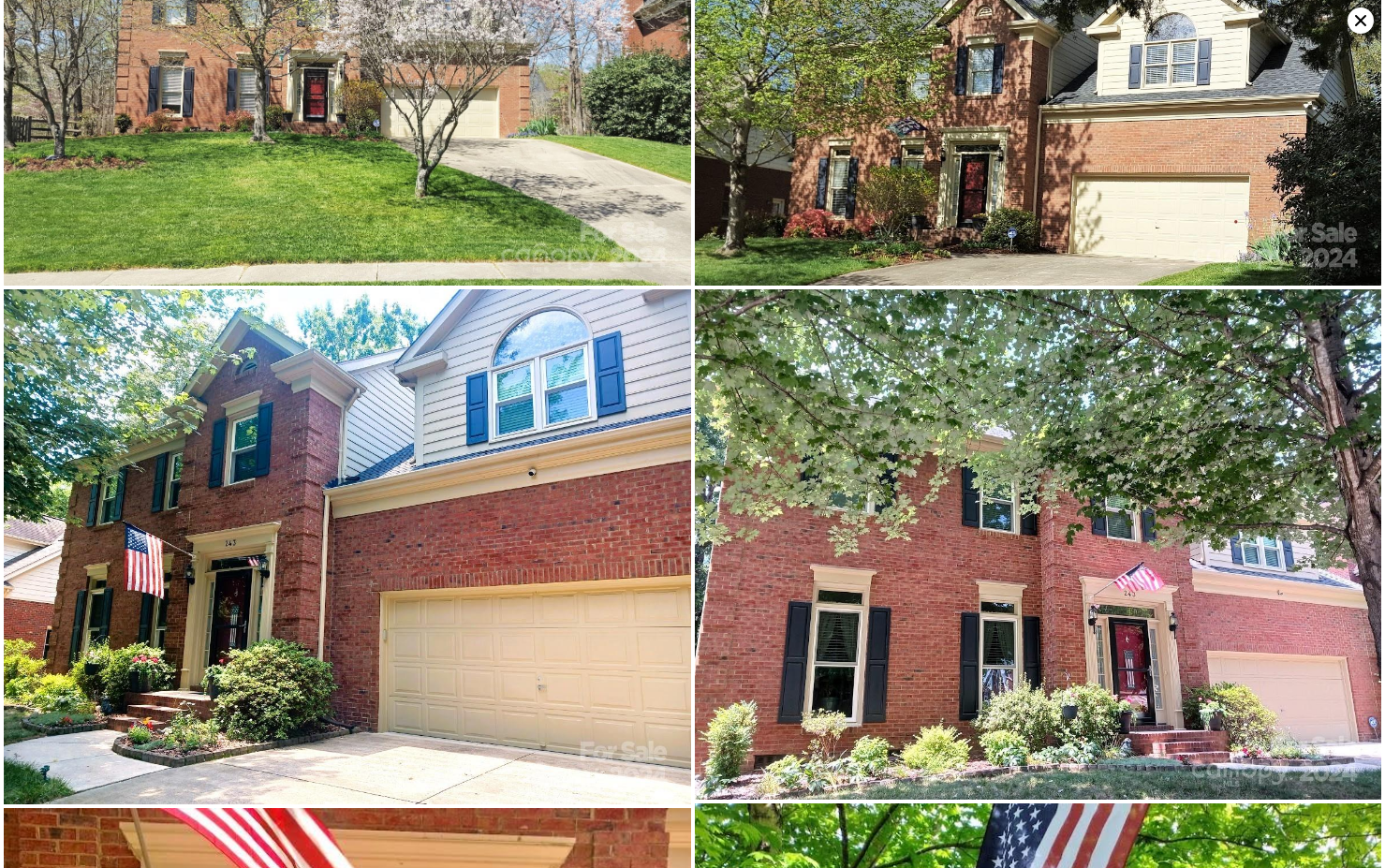
scroll to position [0, 0]
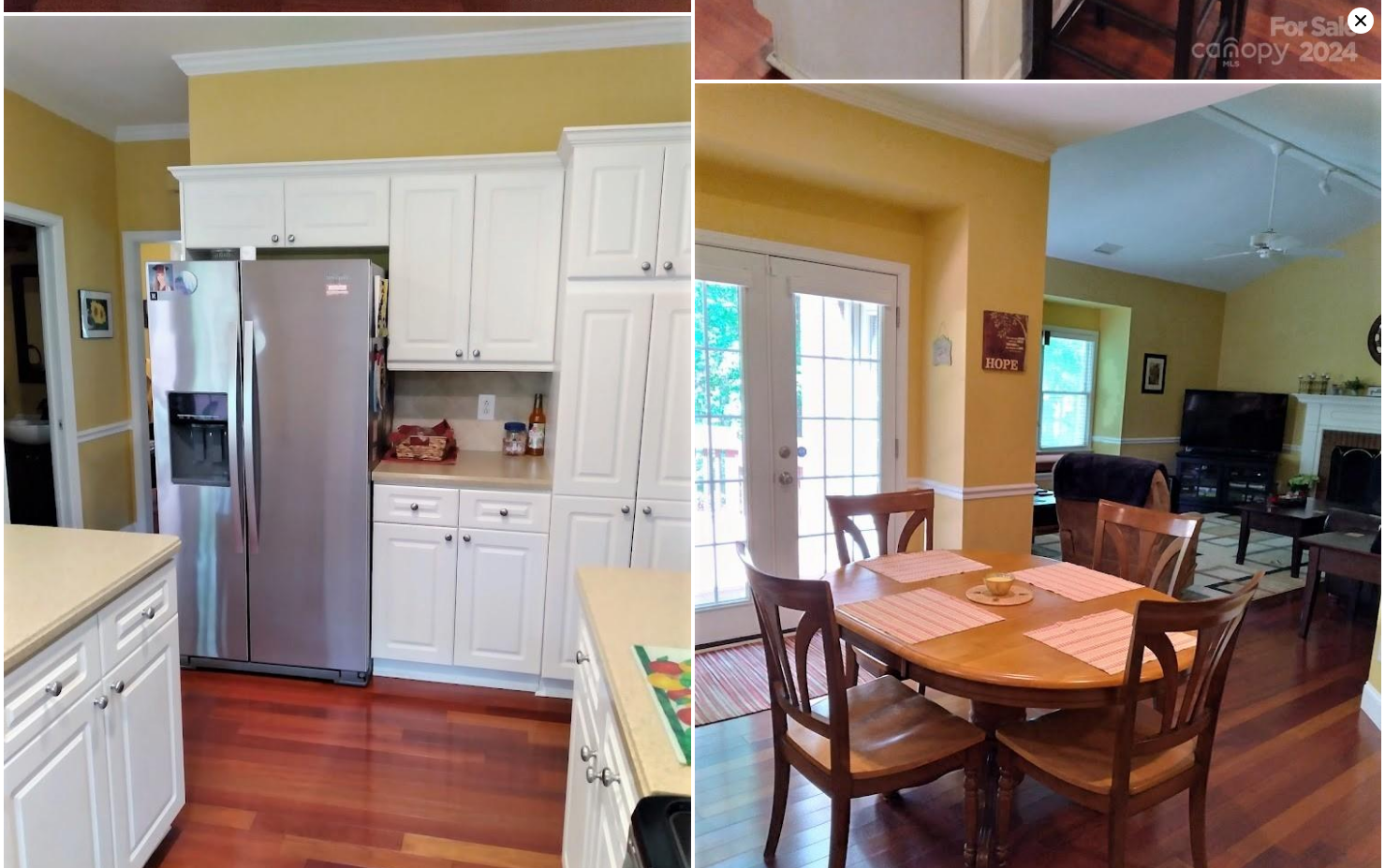
scroll to position [4514, 0]
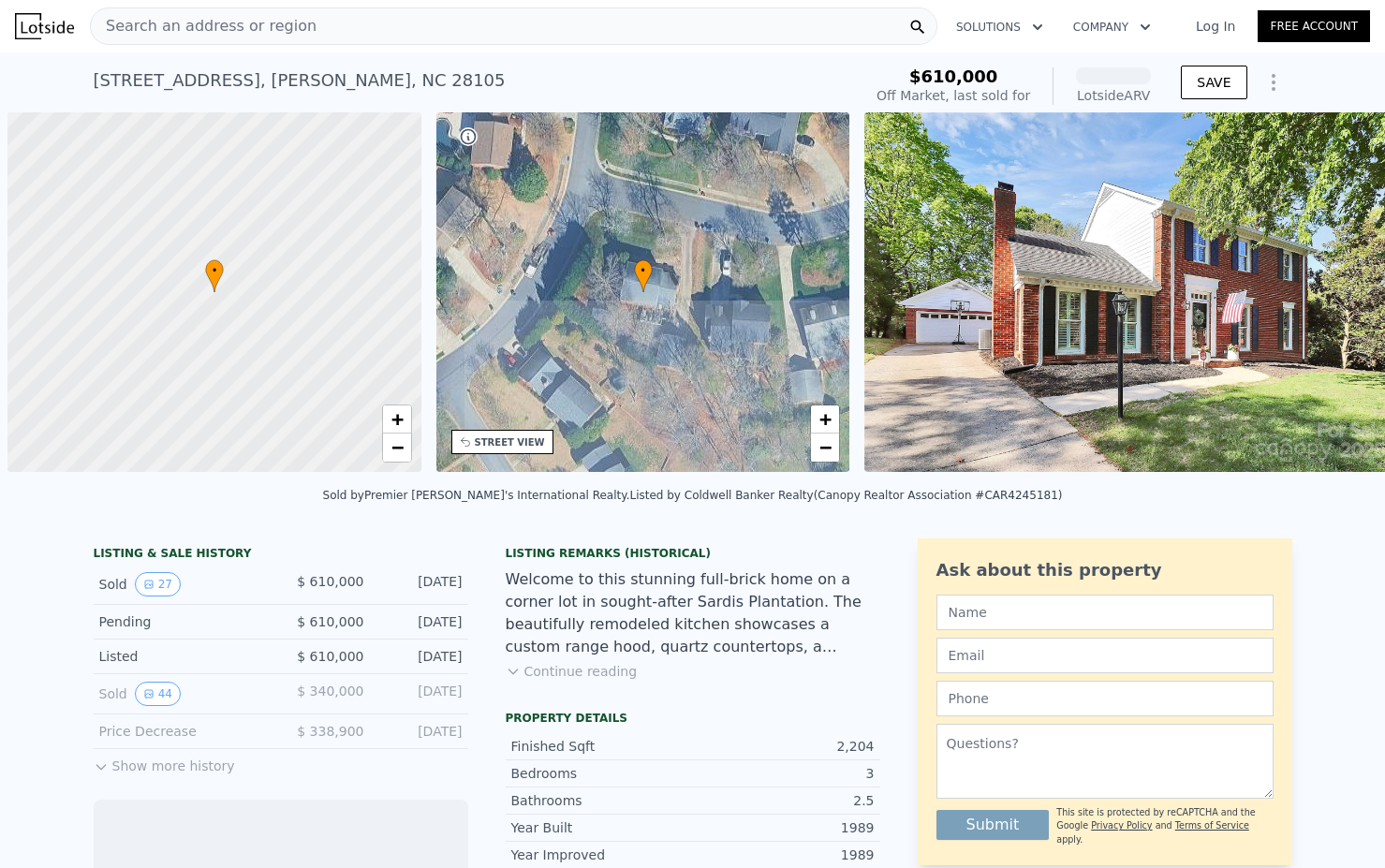
scroll to position [0, 8]
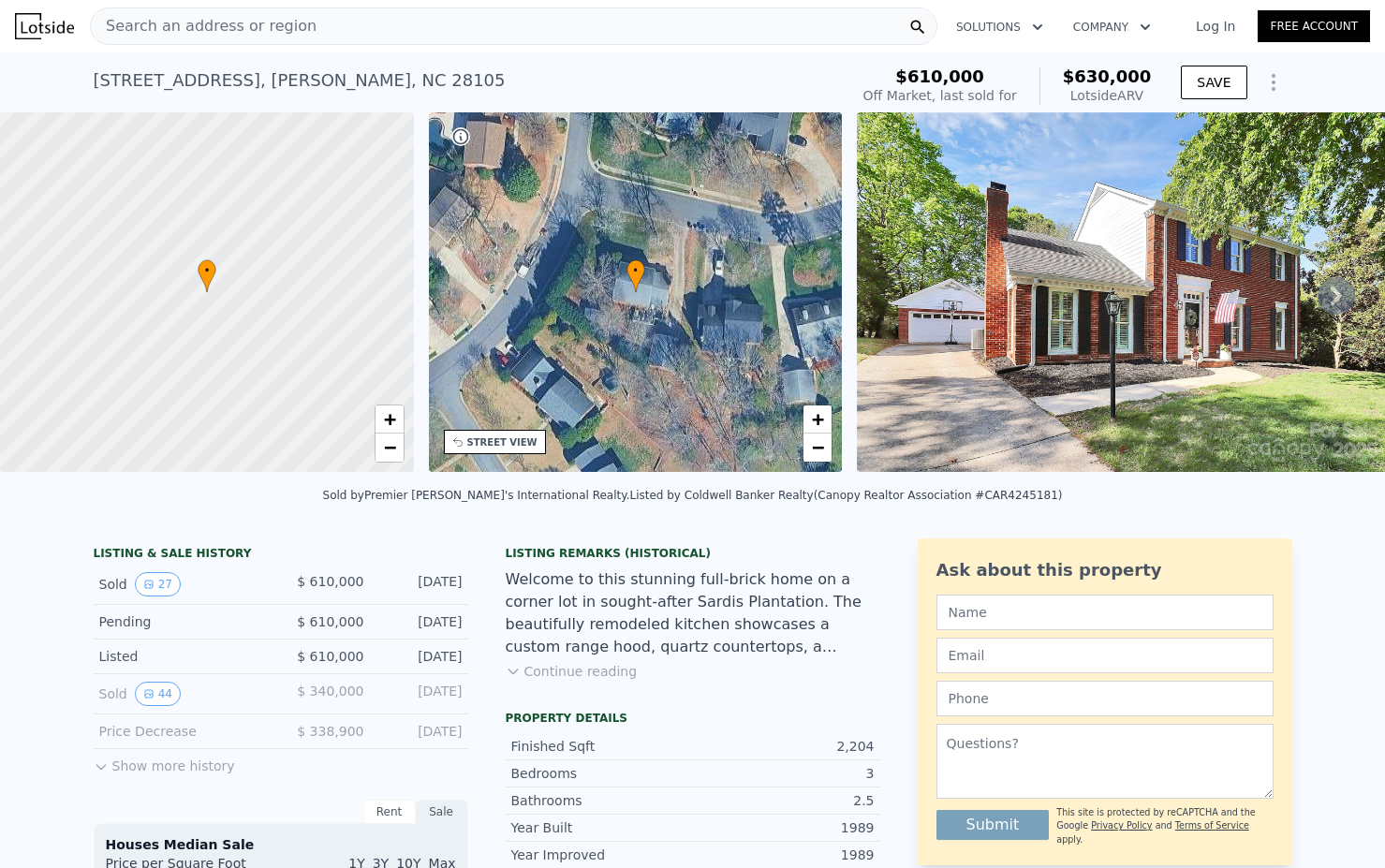
click at [1339, 294] on icon at bounding box center [1336, 296] width 11 height 19
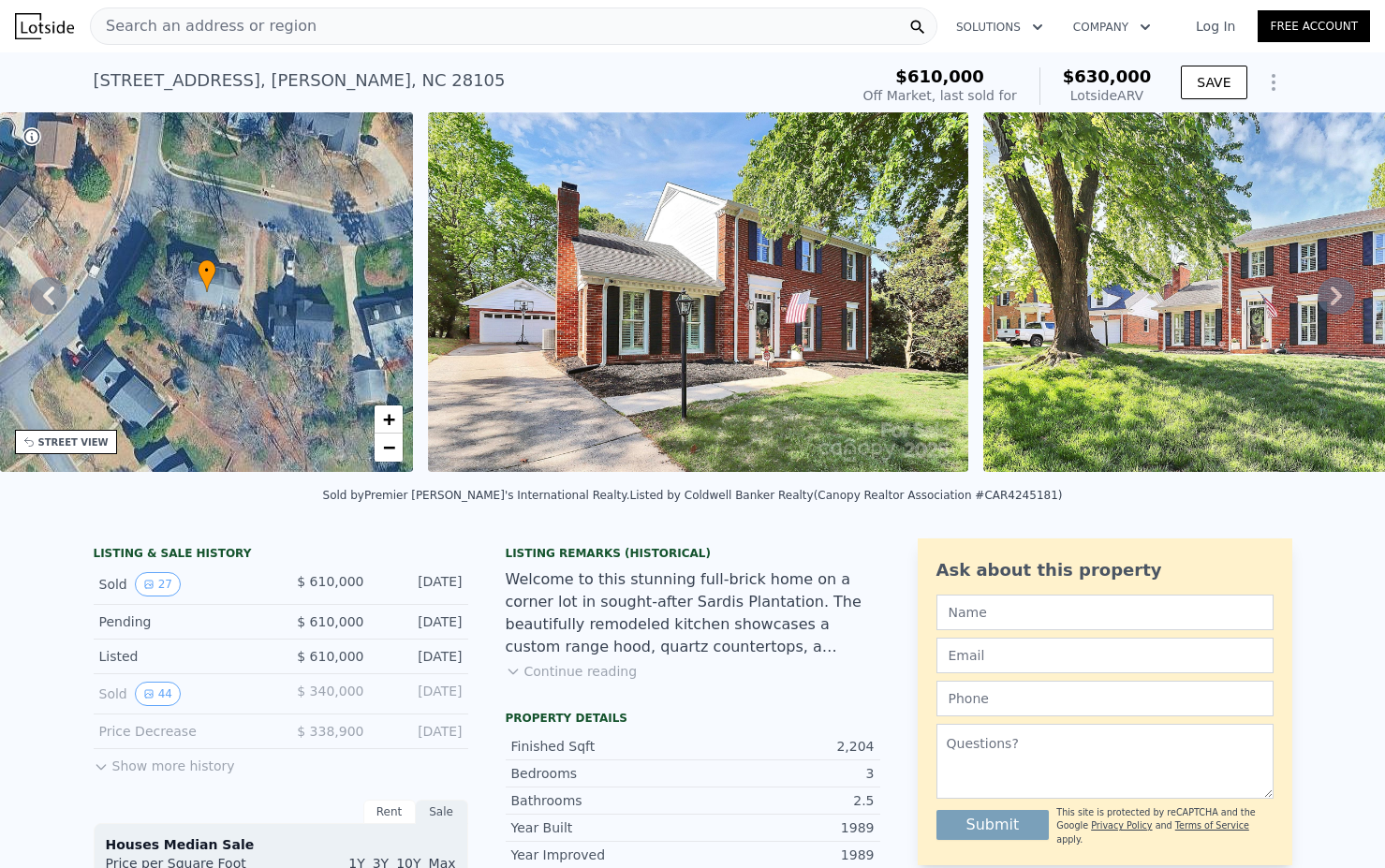
click at [1339, 294] on div "• + − • + − STREET VIEW Loading... SATELLITE VIEW" at bounding box center [692, 295] width 1385 height 366
click at [1339, 294] on icon at bounding box center [1336, 296] width 11 height 19
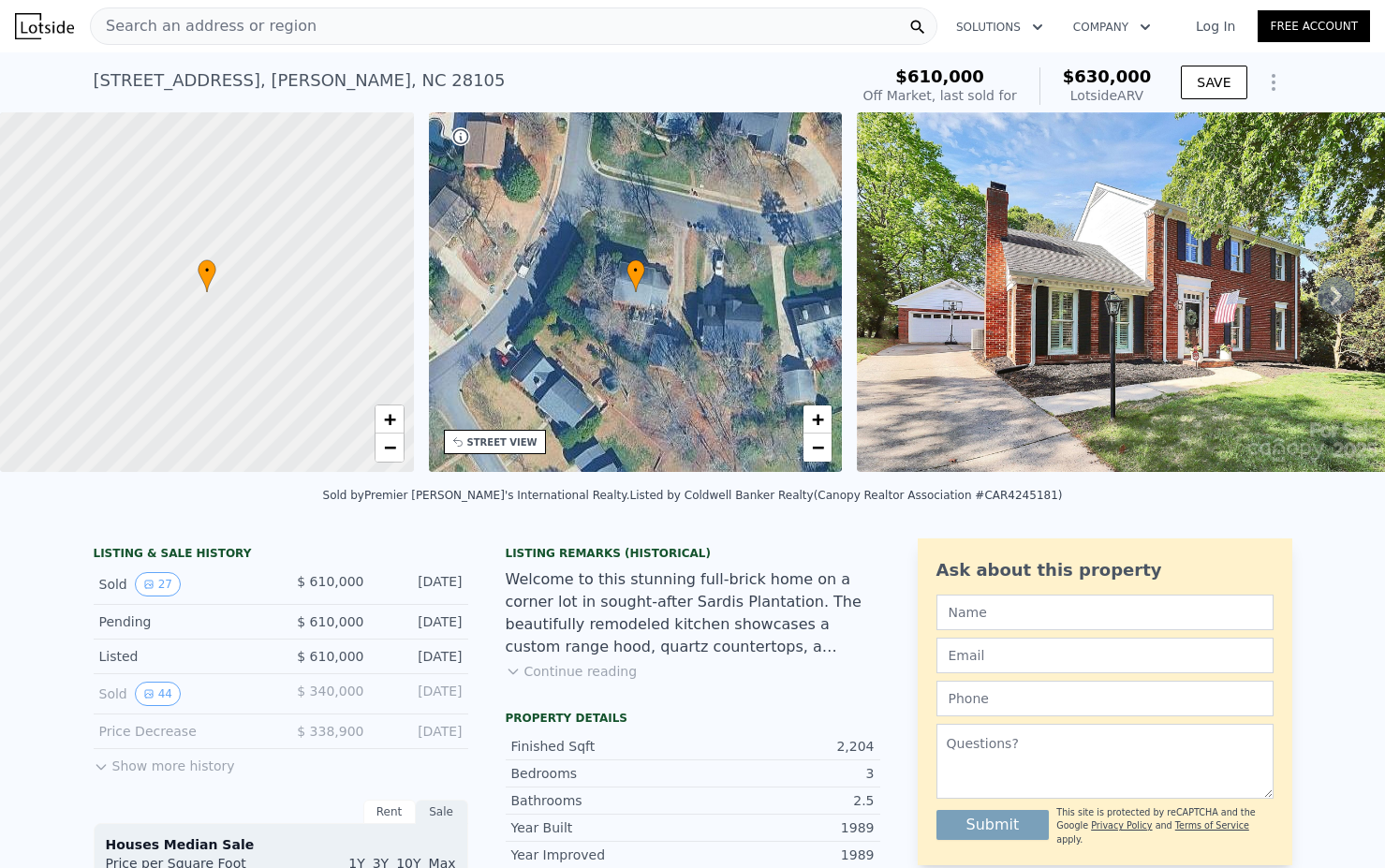
click at [1338, 294] on icon at bounding box center [1336, 296] width 11 height 19
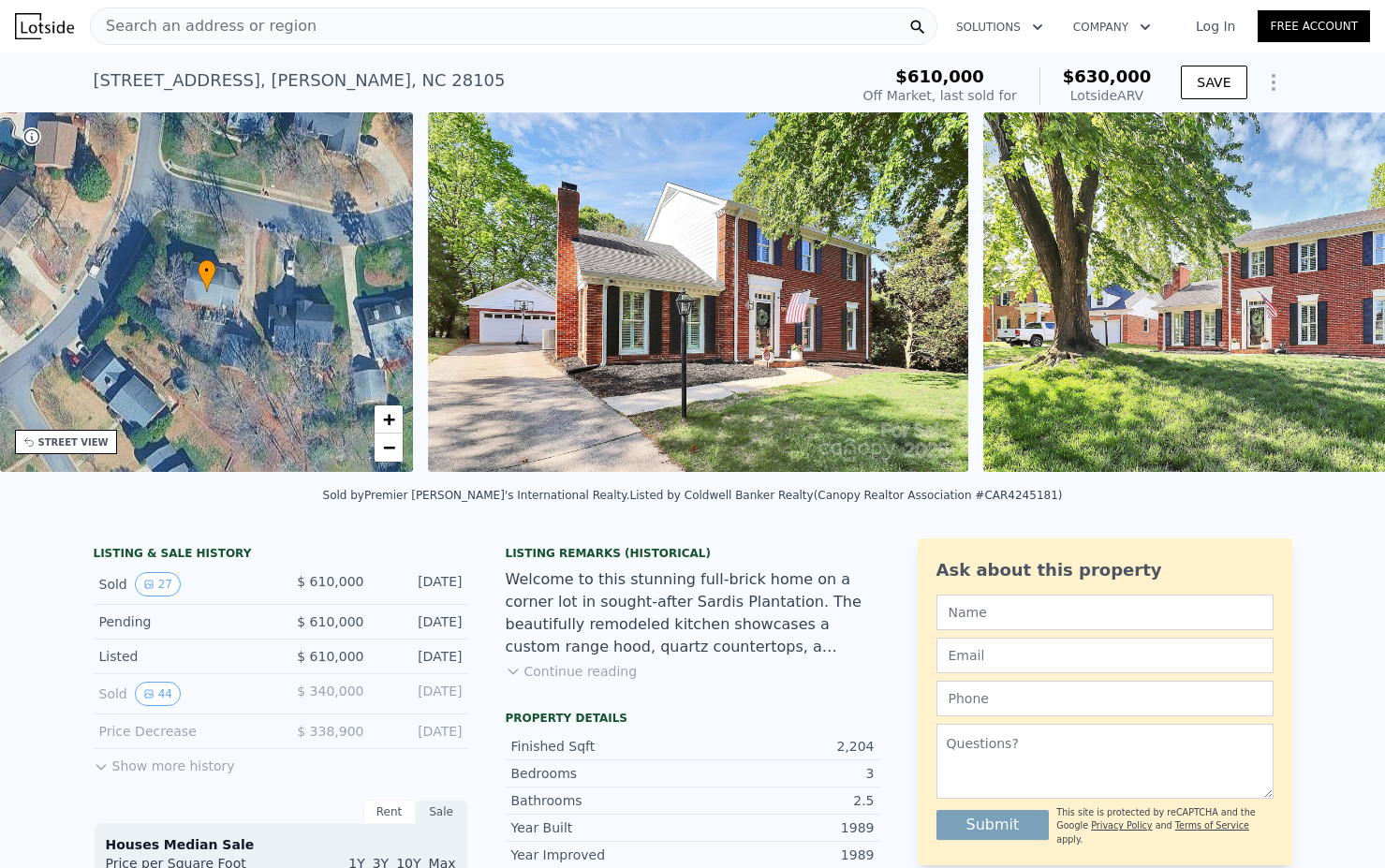
click at [1338, 294] on div "• + − • + − STREET VIEW Loading... SATELLITE VIEW" at bounding box center [692, 295] width 1385 height 366
click at [1338, 294] on icon at bounding box center [1336, 296] width 11 height 19
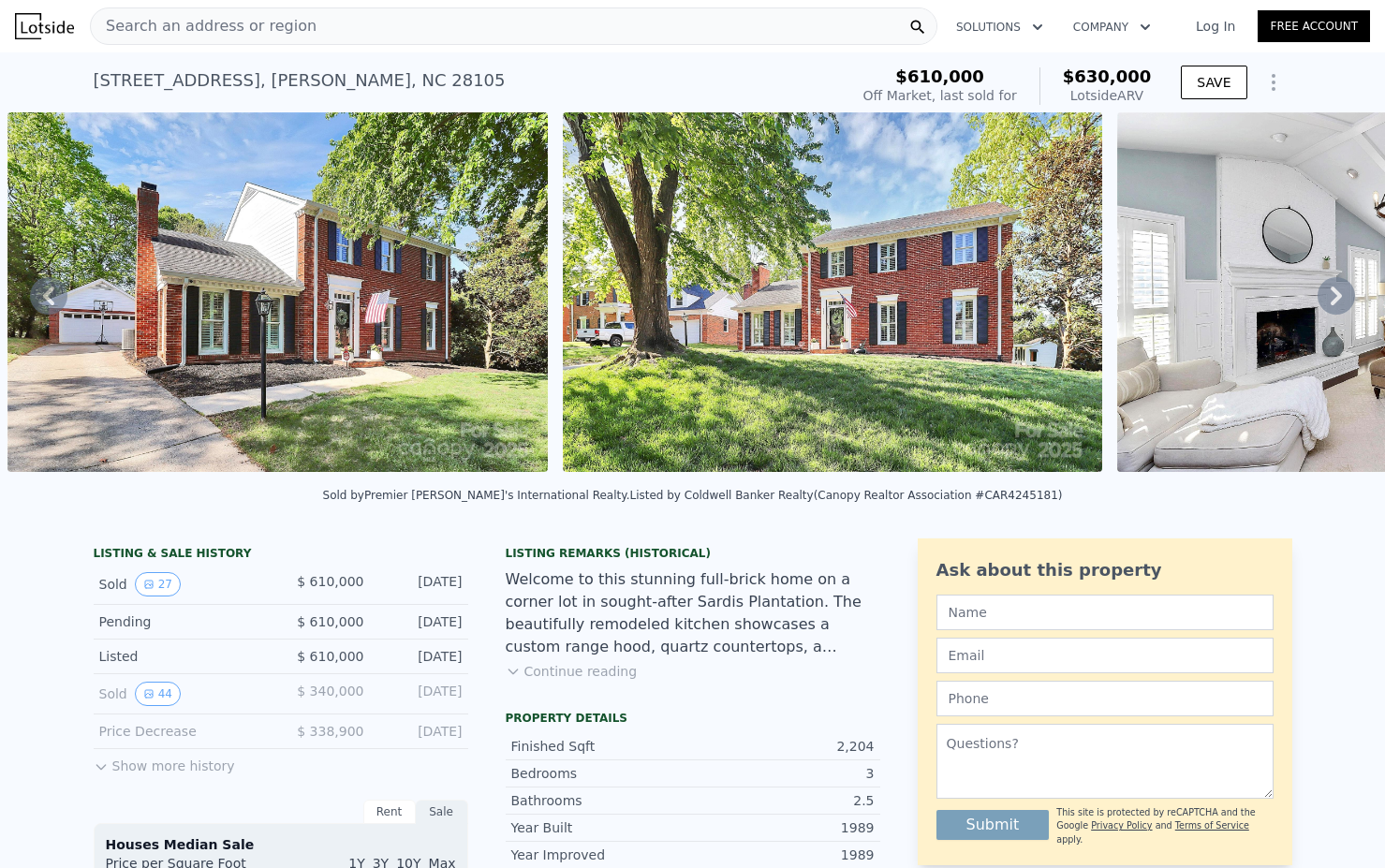
click at [1338, 294] on icon at bounding box center [1336, 296] width 11 height 19
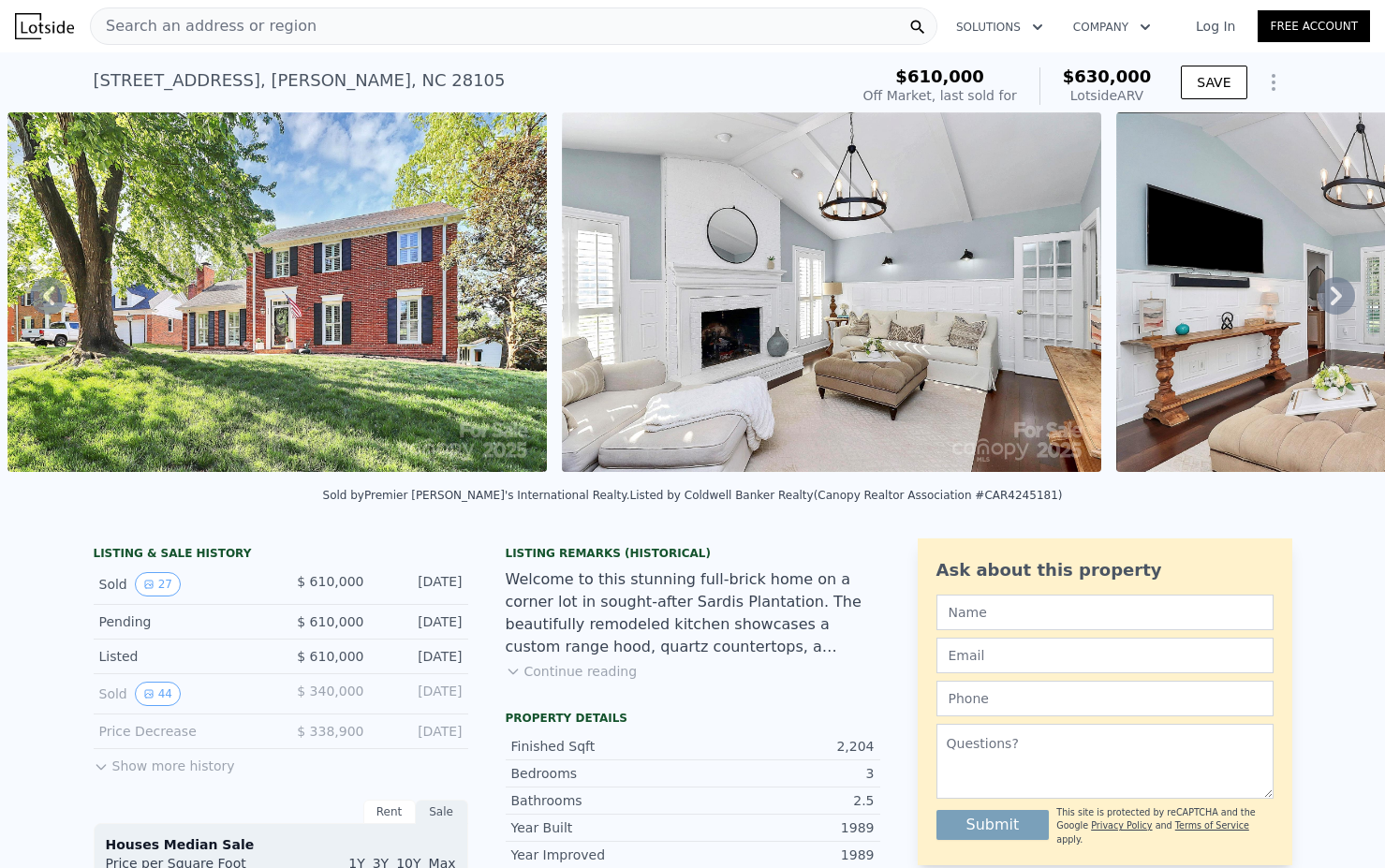
click at [1338, 294] on div "• + − • + − STREET VIEW Loading... SATELLITE VIEW" at bounding box center [692, 295] width 1385 height 366
click at [1338, 294] on icon at bounding box center [1336, 296] width 11 height 19
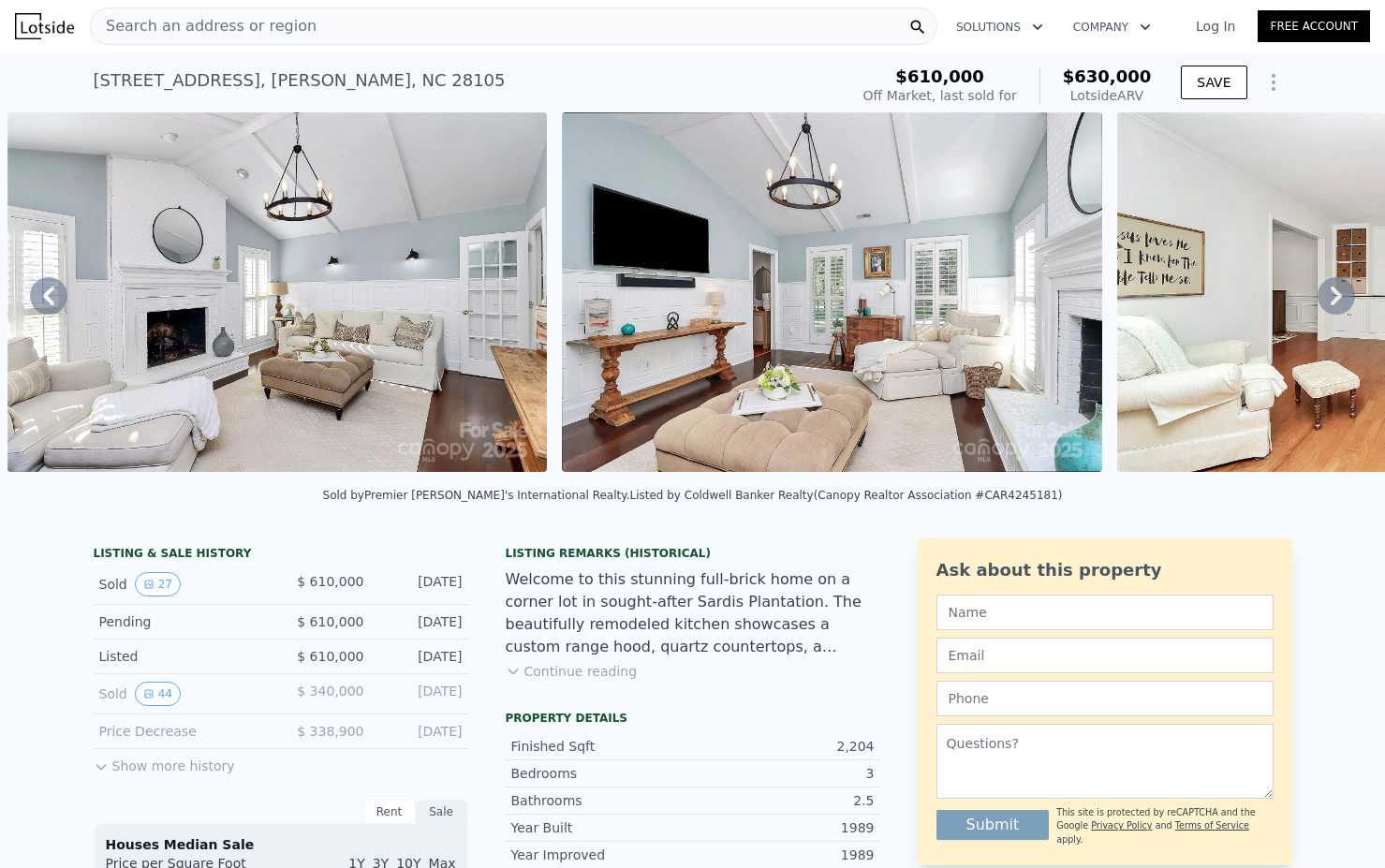
click at [1338, 294] on icon at bounding box center [1336, 296] width 11 height 19
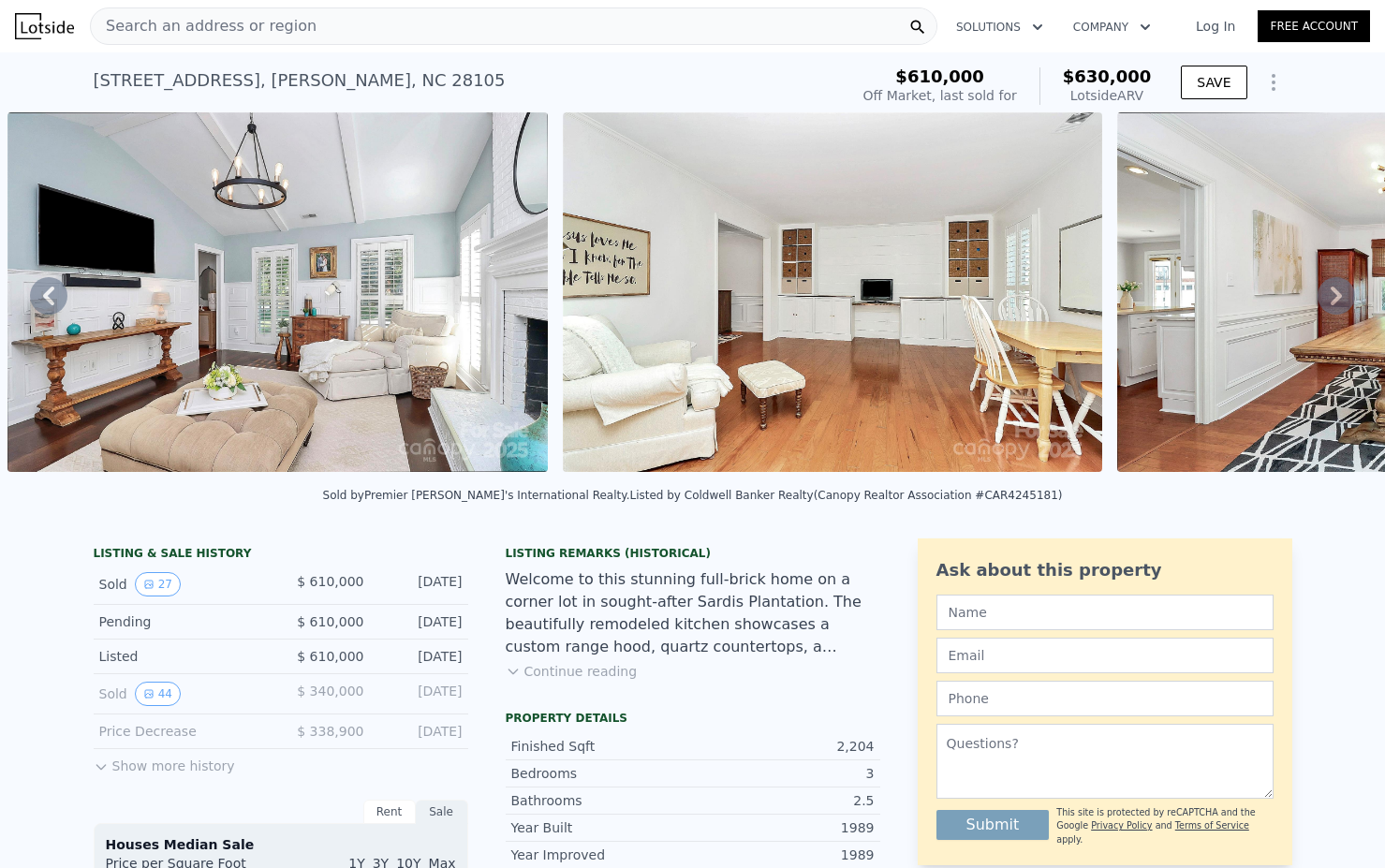
click at [1338, 294] on icon at bounding box center [1336, 296] width 11 height 19
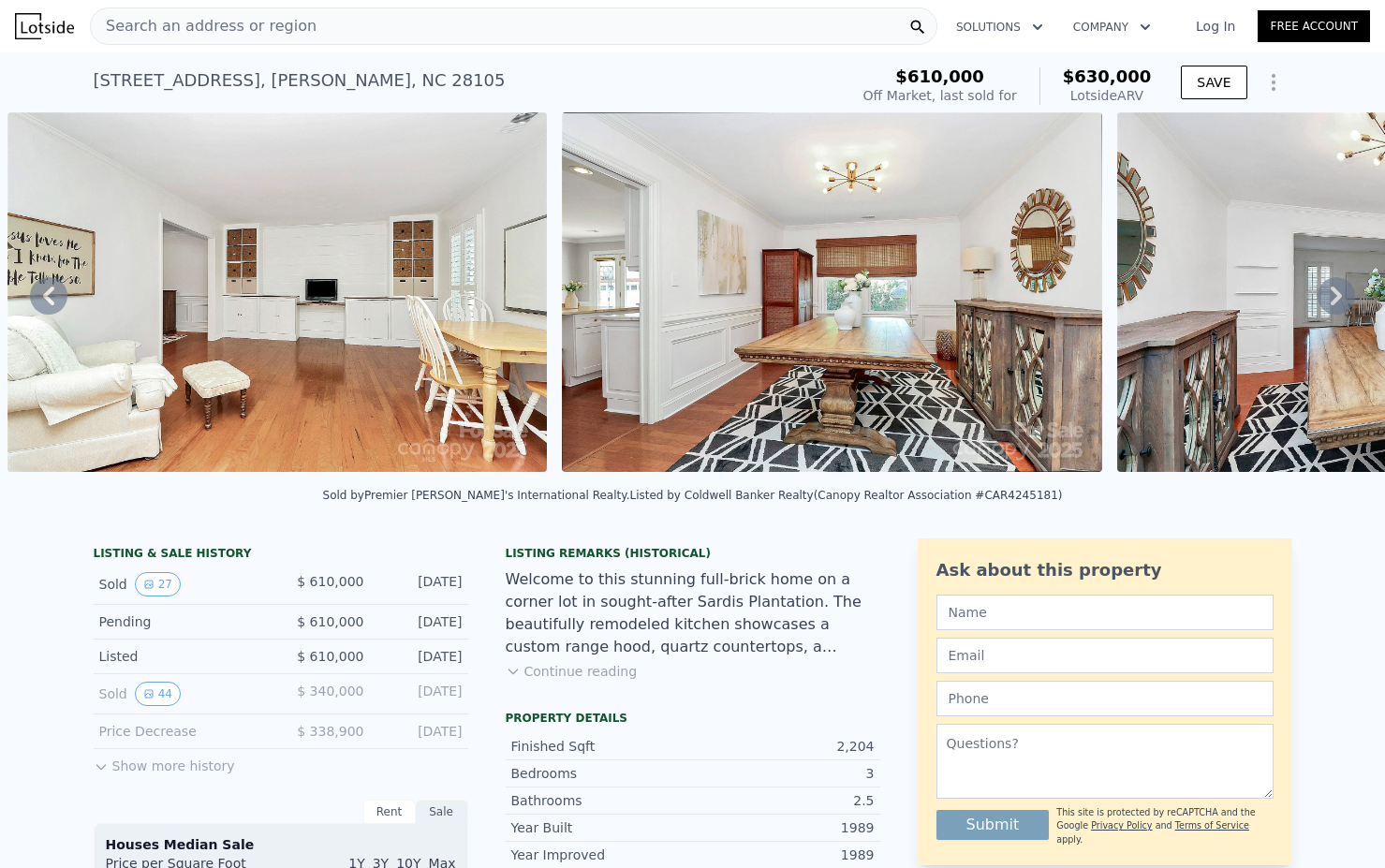
click at [1338, 294] on icon at bounding box center [1336, 296] width 11 height 19
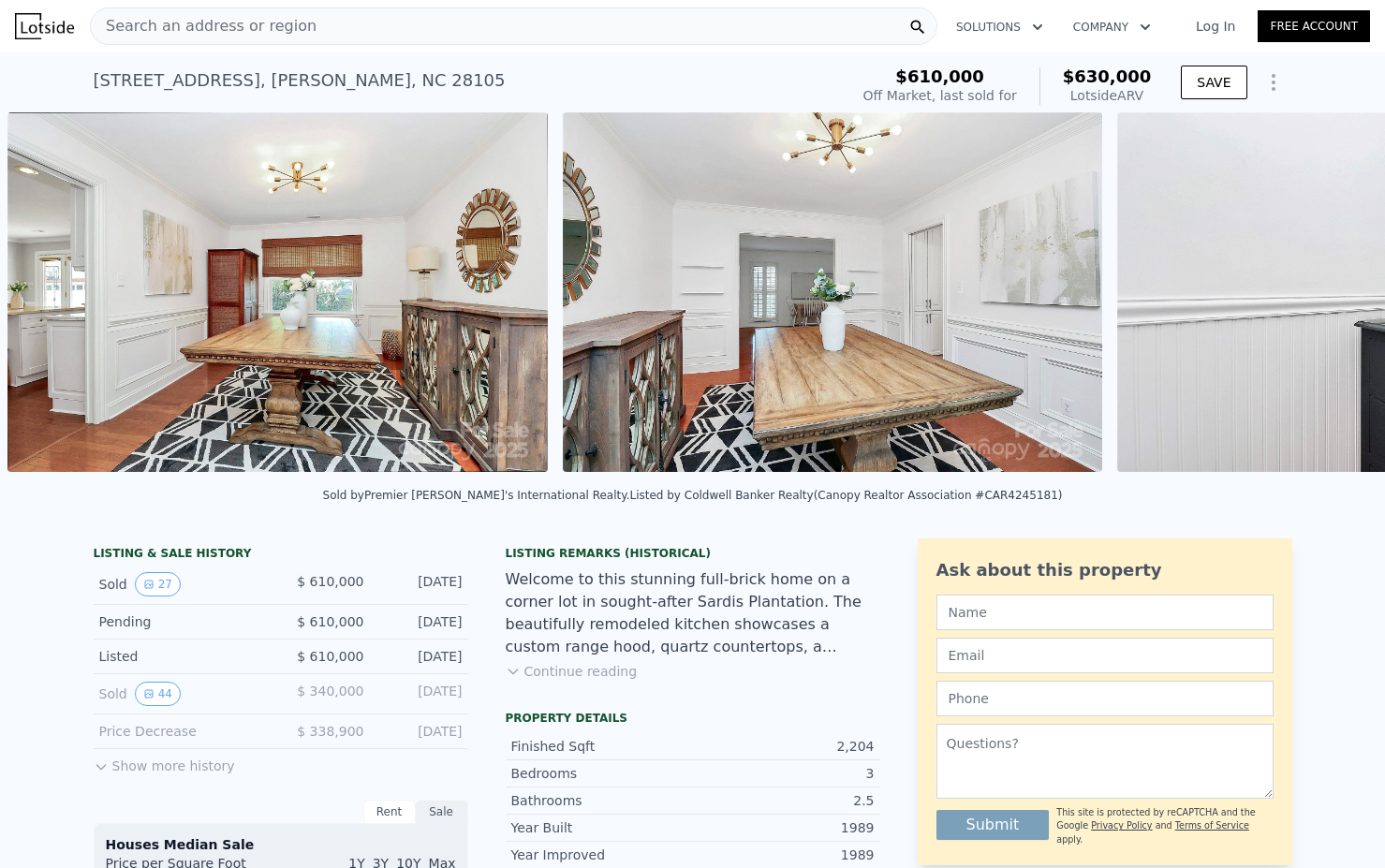
click at [1338, 294] on div "• + − • + − STREET VIEW Loading... SATELLITE VIEW" at bounding box center [692, 295] width 1385 height 366
click at [1338, 294] on icon at bounding box center [1336, 296] width 11 height 19
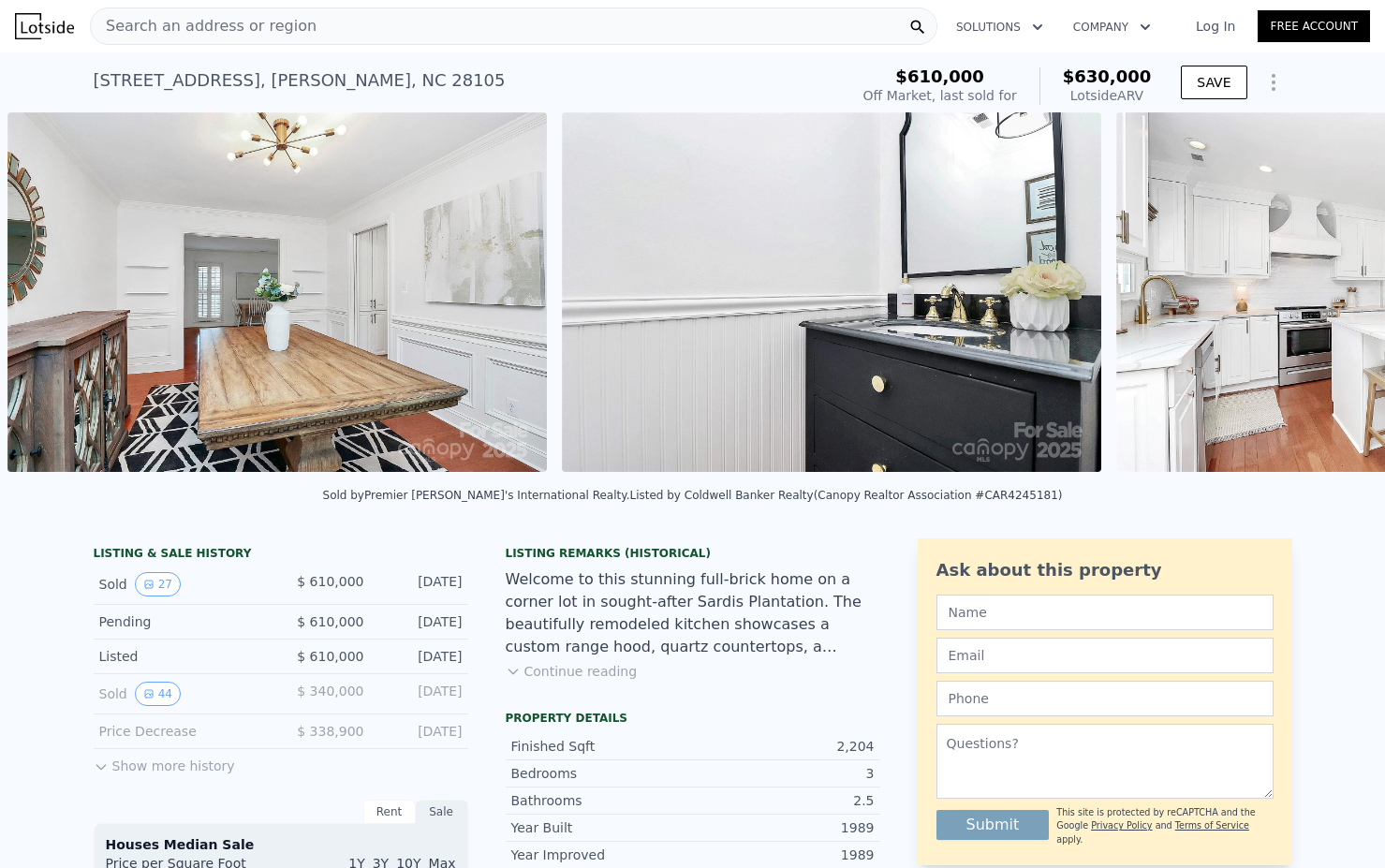
click at [1338, 294] on div "• + − • + − STREET VIEW Loading... SATELLITE VIEW" at bounding box center [692, 295] width 1385 height 366
click at [1338, 294] on icon at bounding box center [1336, 296] width 11 height 19
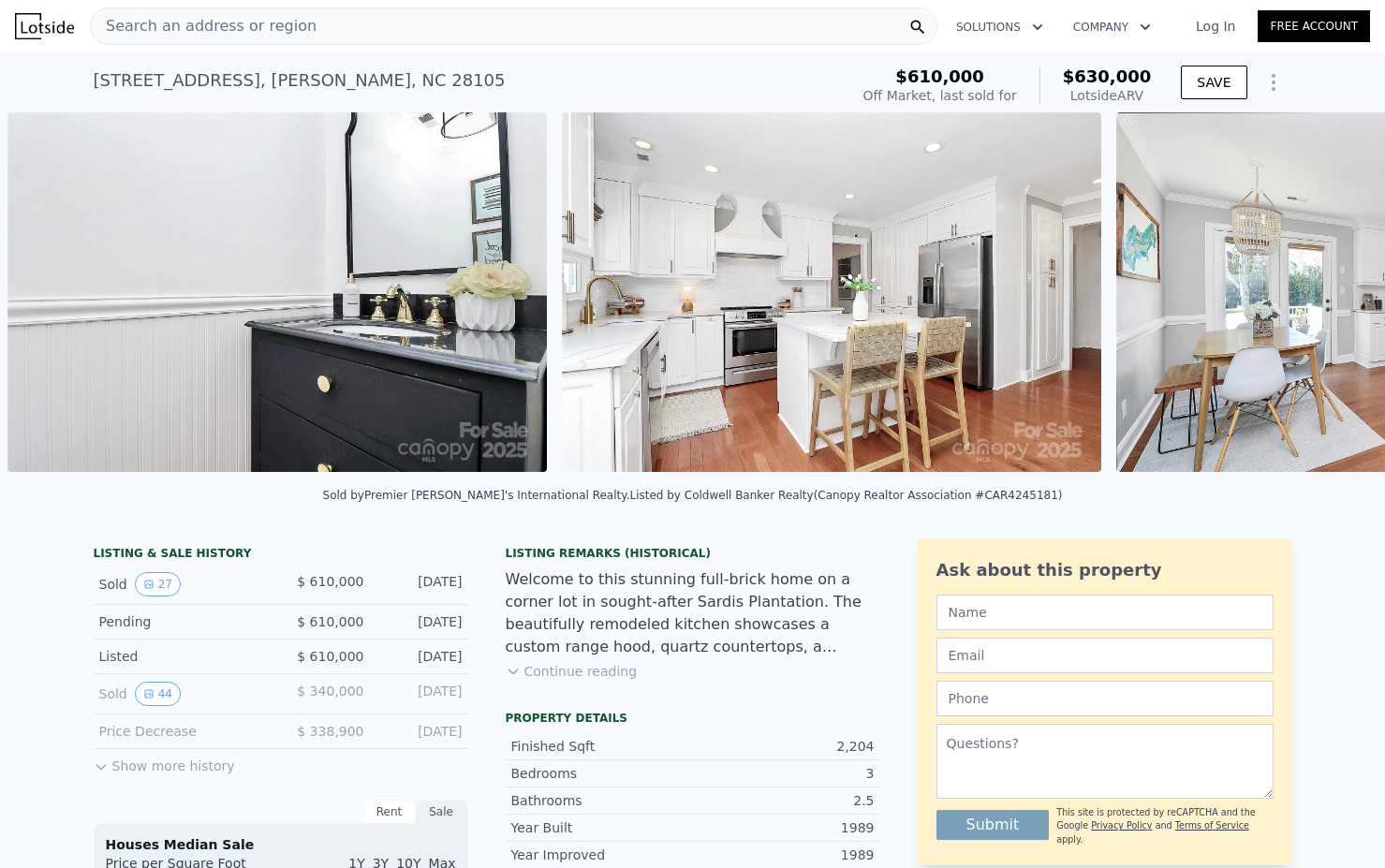
click at [1338, 294] on div "• + − • + − STREET VIEW Loading... SATELLITE VIEW" at bounding box center [692, 295] width 1385 height 366
click at [1338, 294] on icon at bounding box center [1336, 296] width 11 height 19
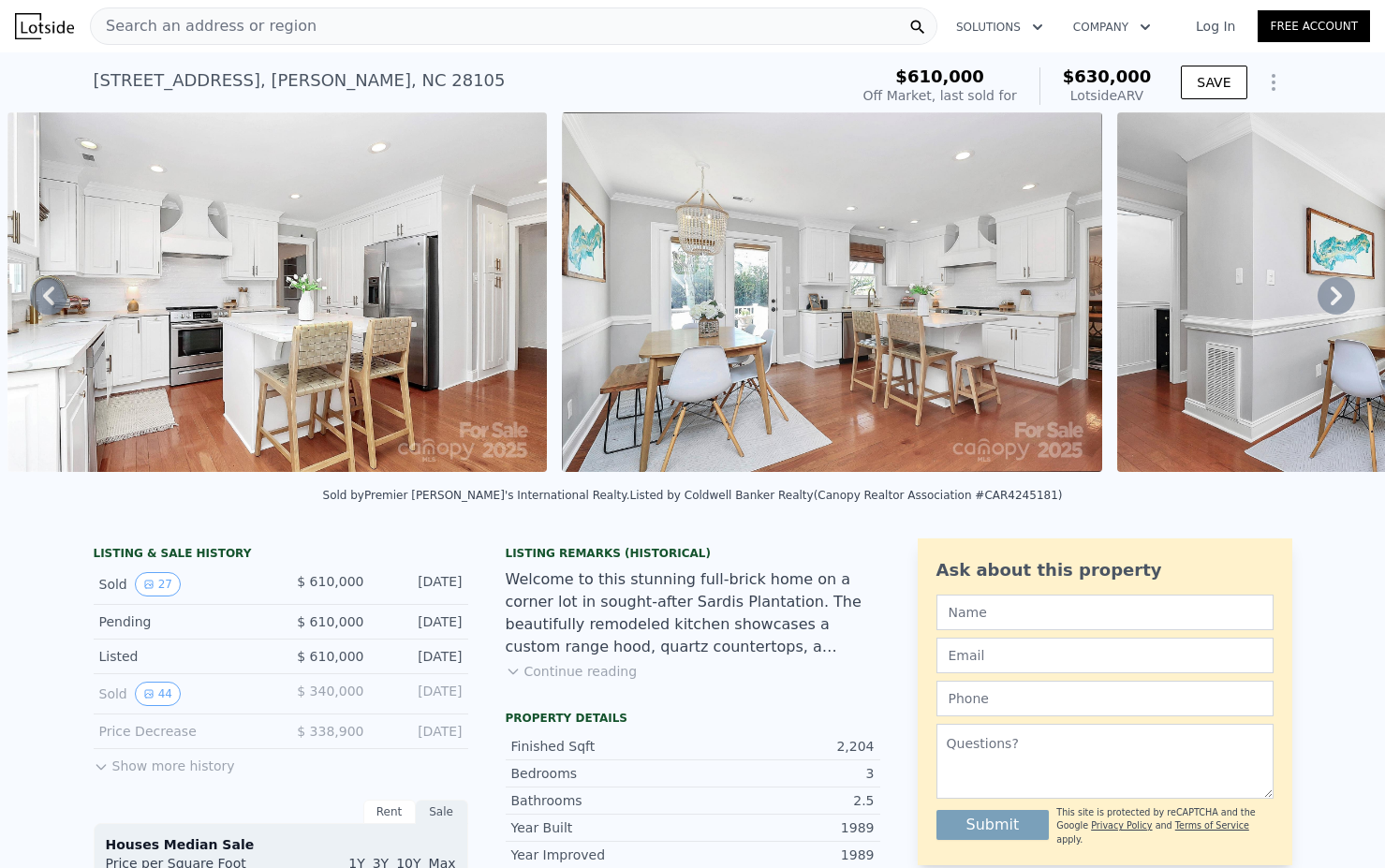
click at [1338, 294] on div "• + − • + − STREET VIEW Loading... SATELLITE VIEW" at bounding box center [692, 295] width 1385 height 366
click at [1338, 294] on icon at bounding box center [1336, 296] width 11 height 19
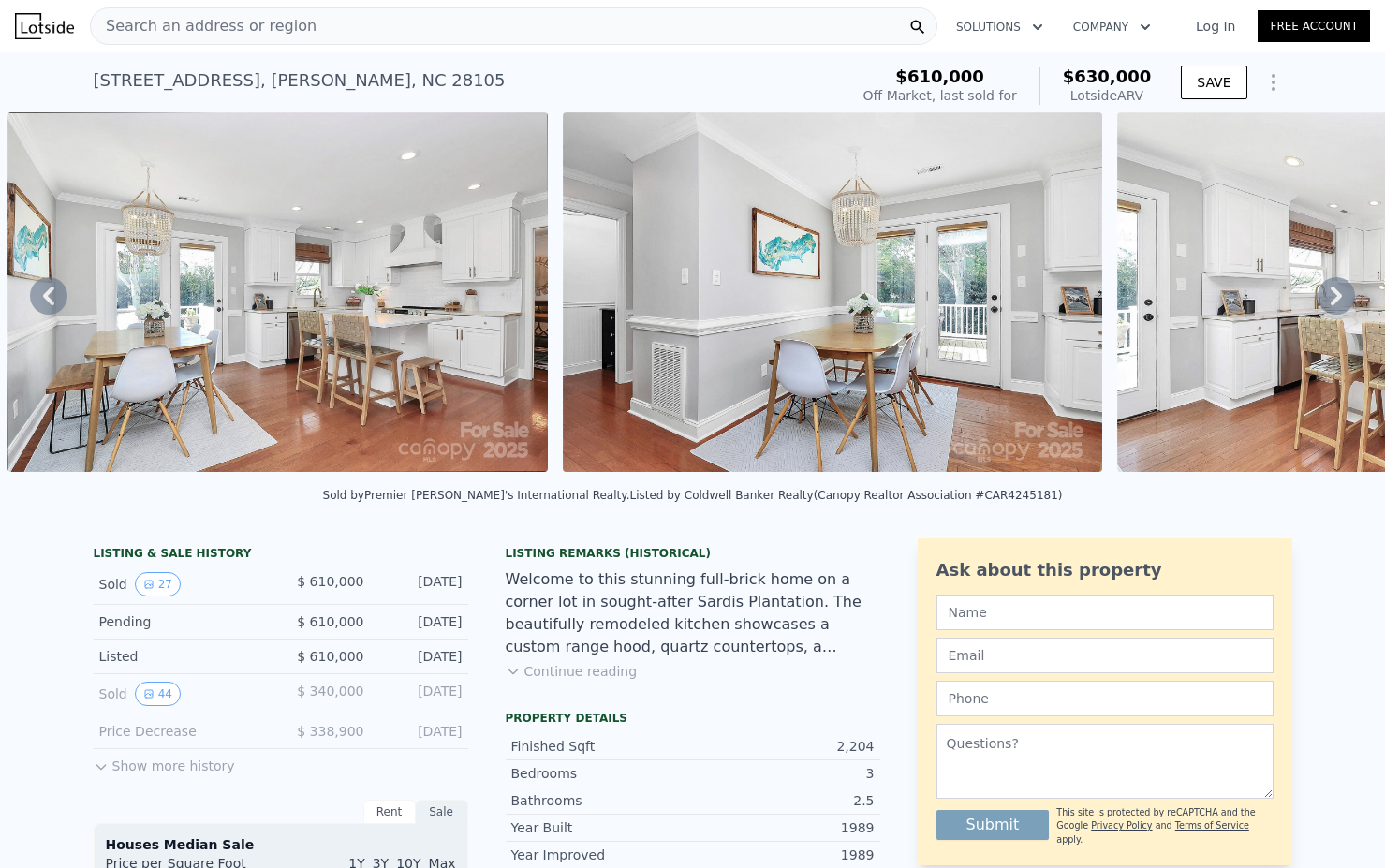
click at [1338, 294] on icon at bounding box center [1336, 296] width 11 height 19
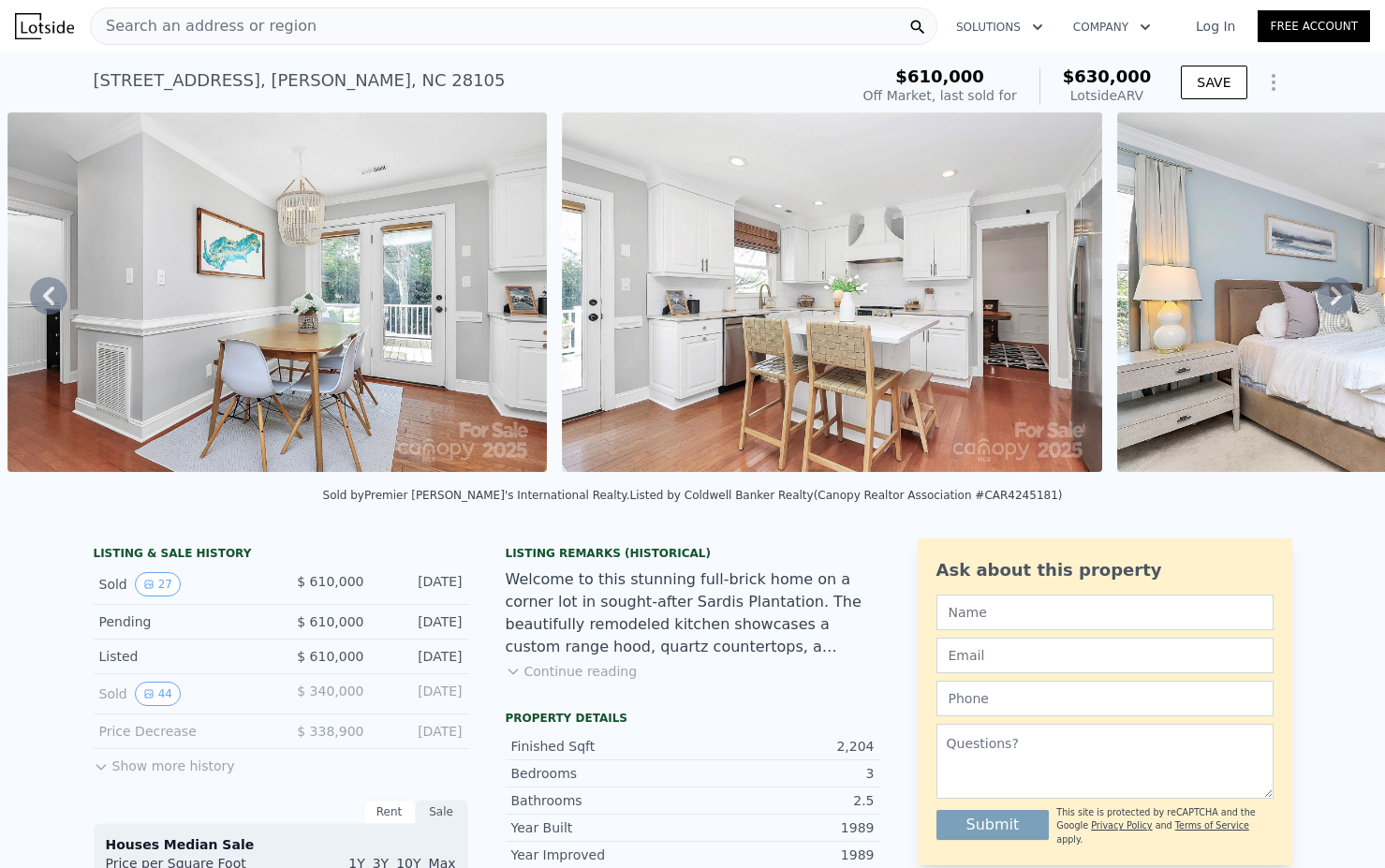
click at [1338, 294] on icon at bounding box center [1336, 296] width 11 height 19
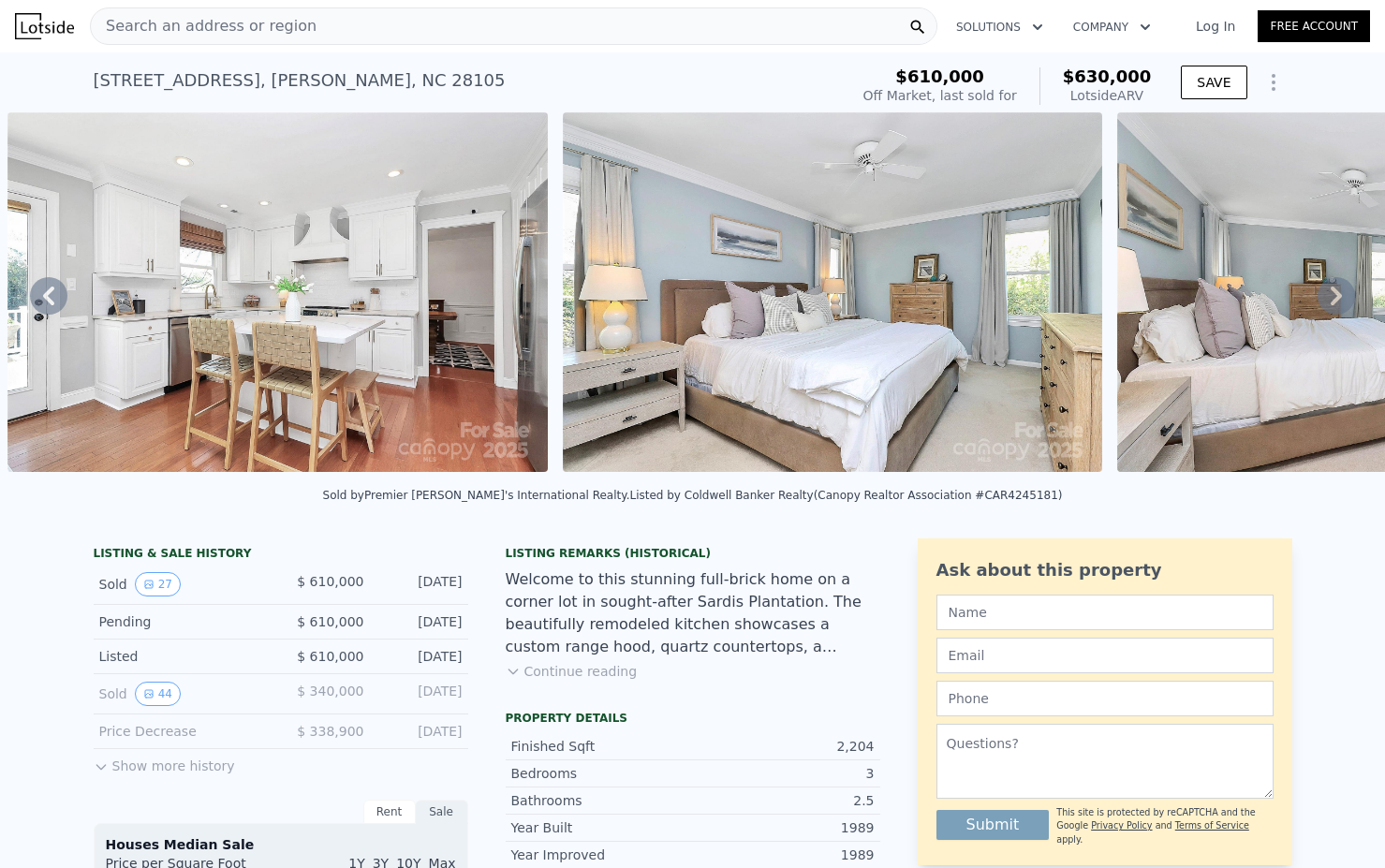
click at [1339, 295] on icon at bounding box center [1336, 296] width 11 height 19
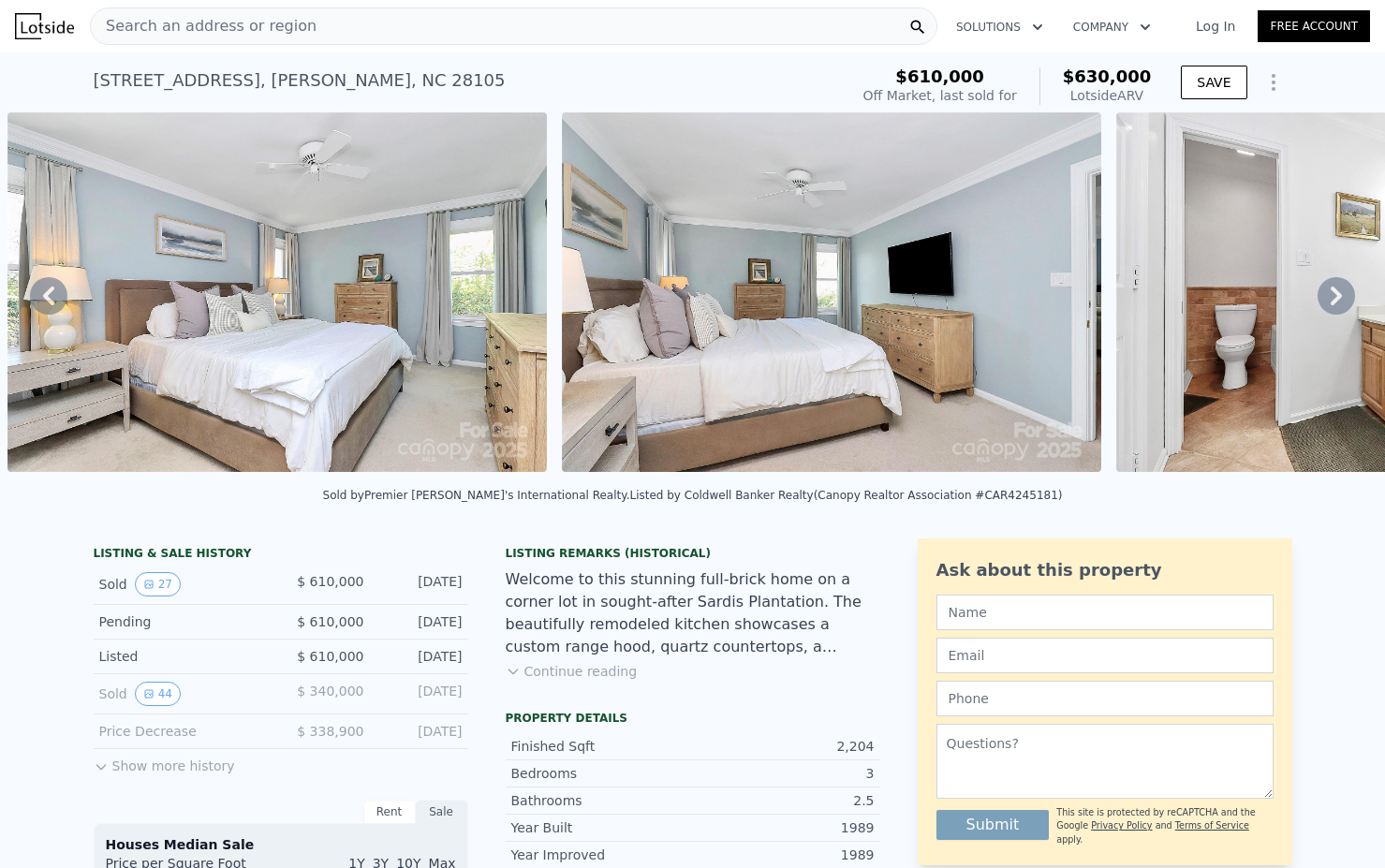
click at [1334, 297] on icon at bounding box center [1336, 295] width 37 height 37
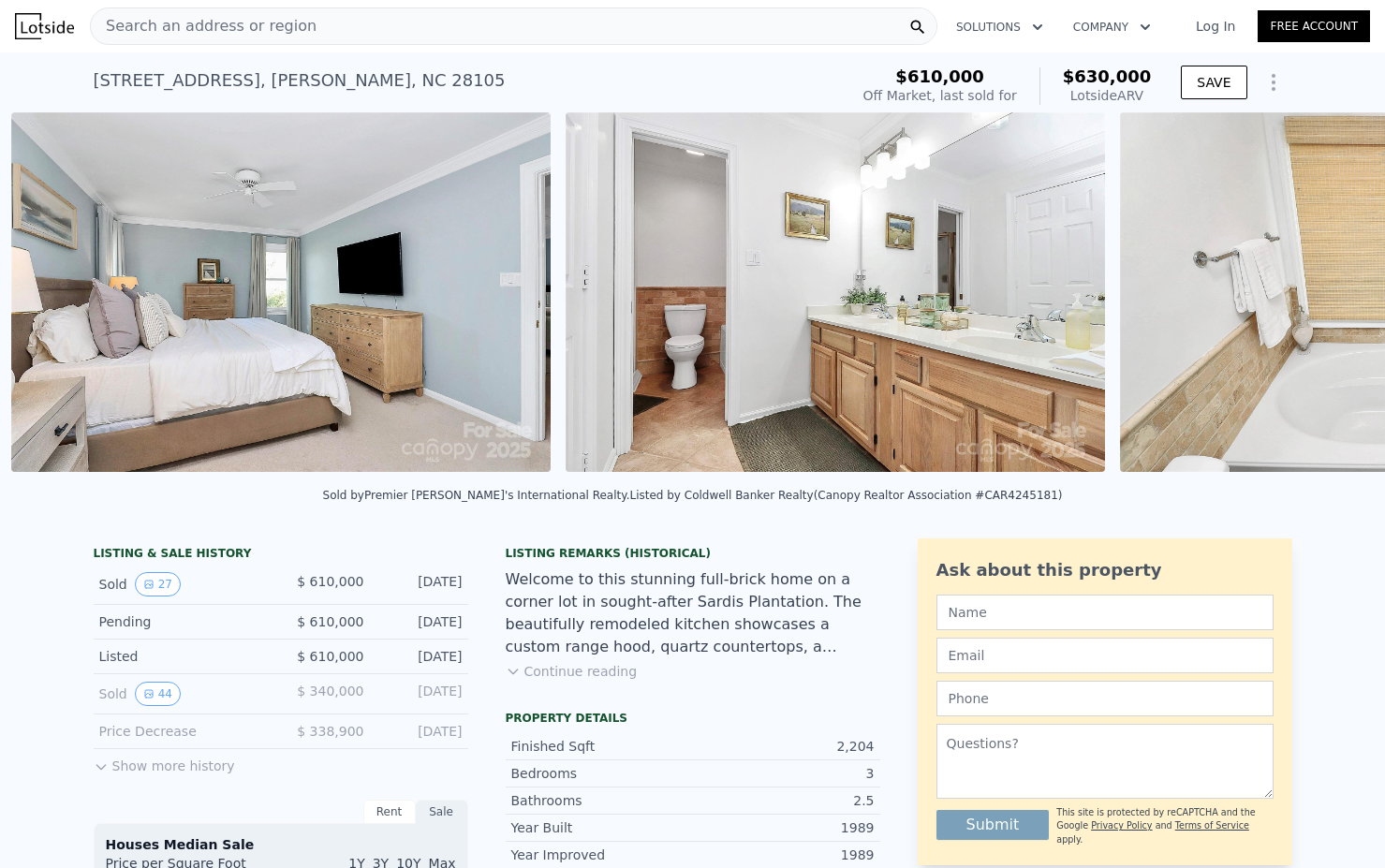
scroll to position [0, 8071]
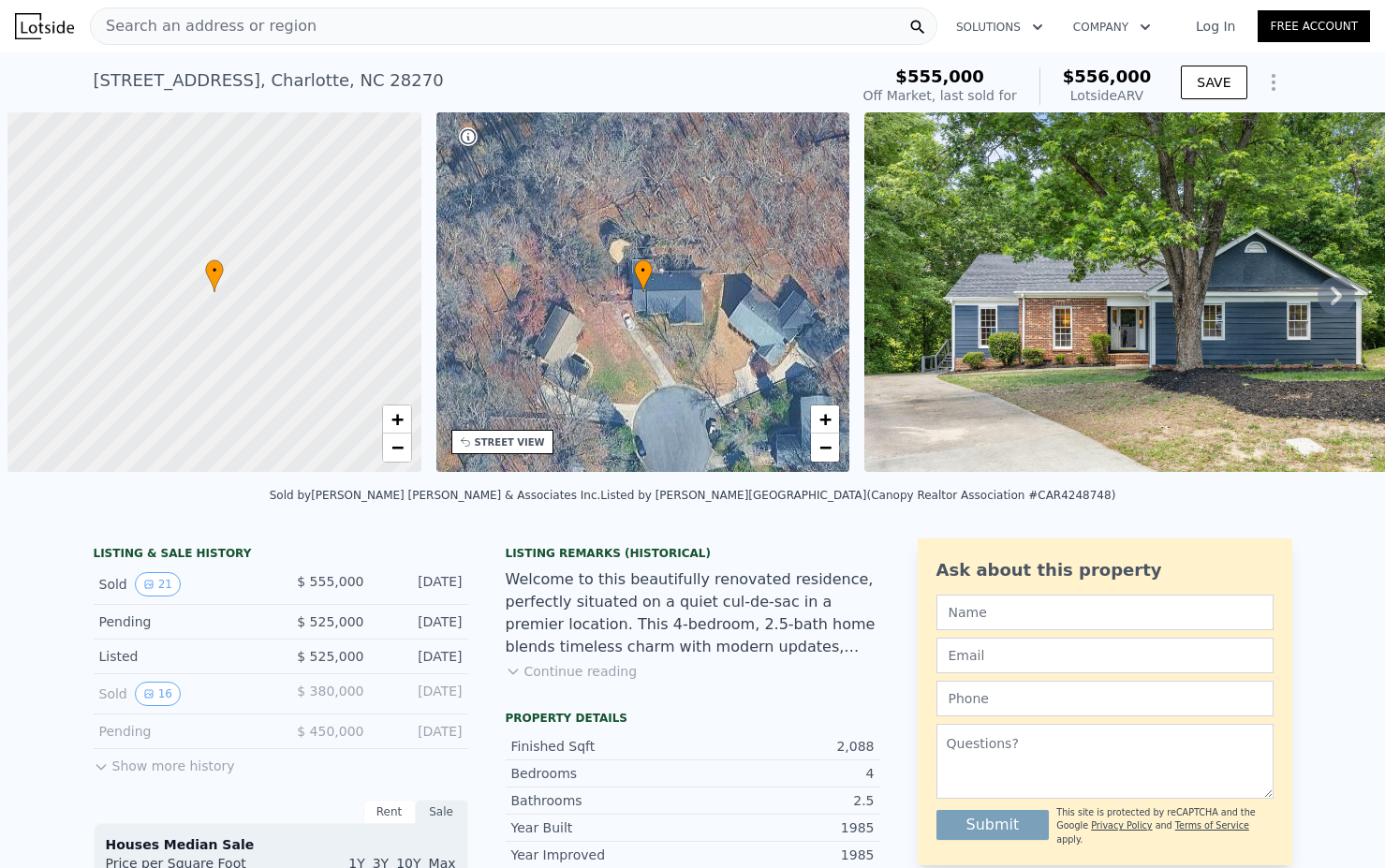
scroll to position [0, 8]
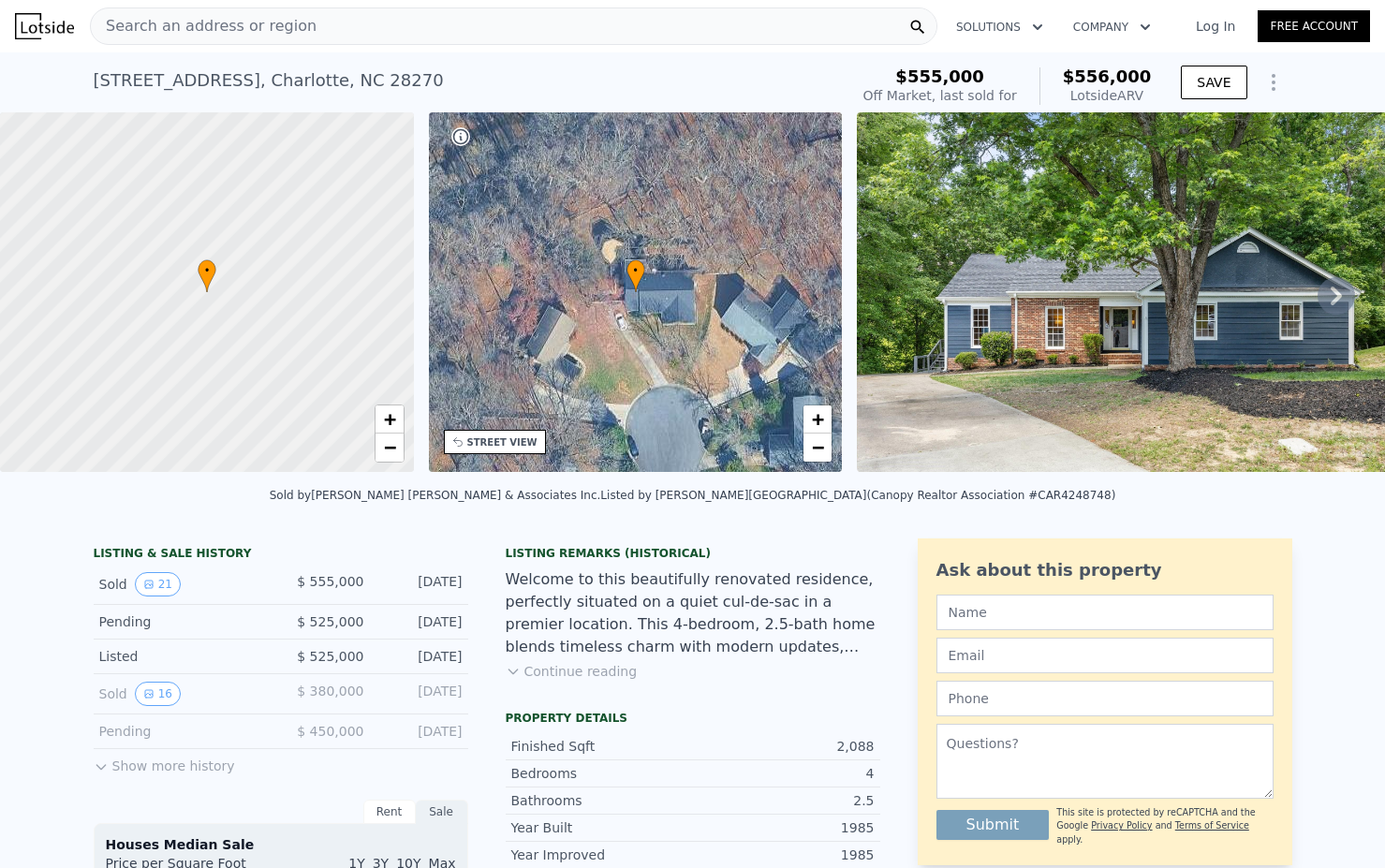
click at [1334, 296] on icon at bounding box center [1336, 295] width 37 height 37
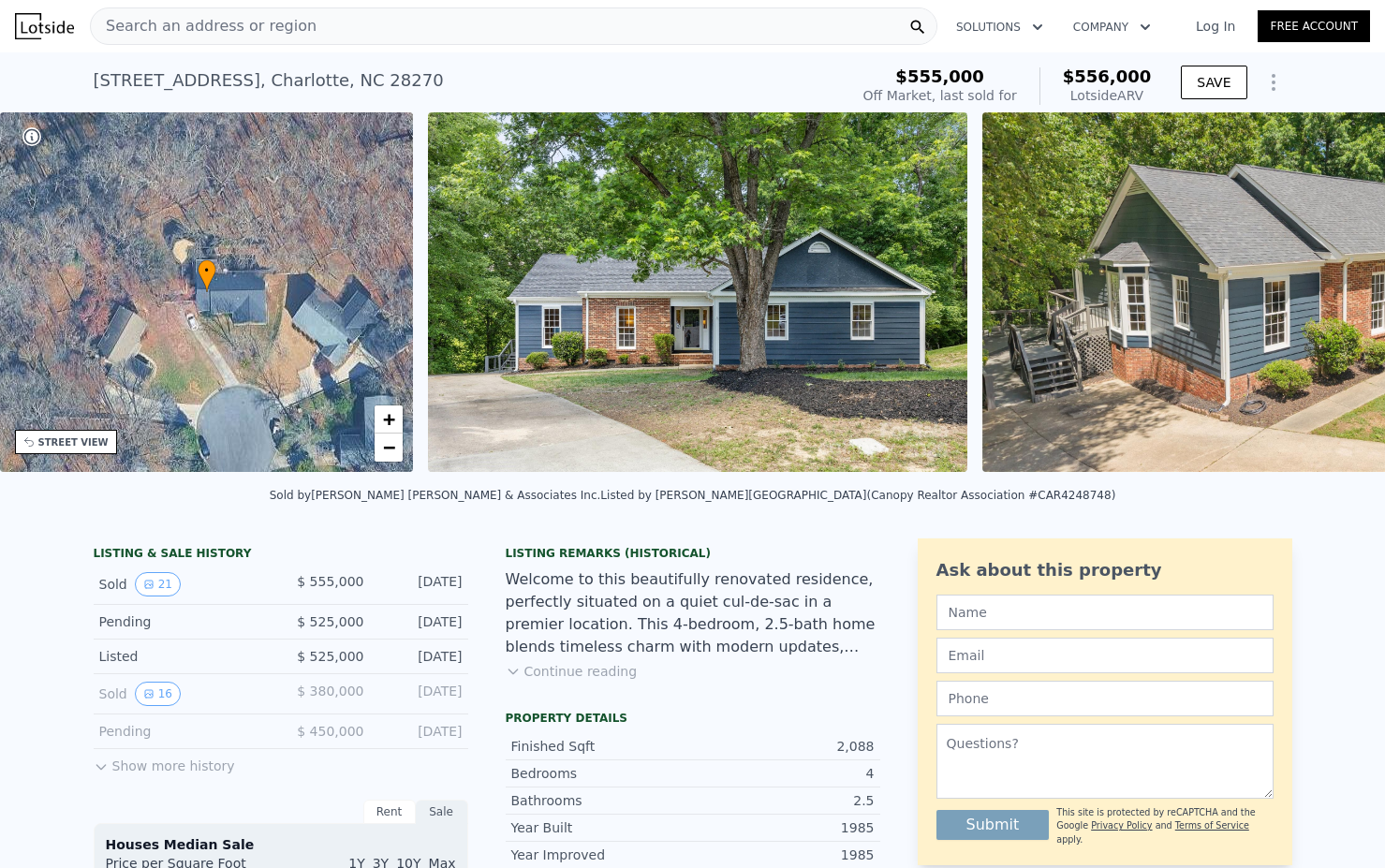
click at [1334, 296] on div "• + − • + − STREET VIEW Loading... SATELLITE VIEW" at bounding box center [692, 295] width 1385 height 366
click at [1333, 294] on icon at bounding box center [1336, 295] width 37 height 37
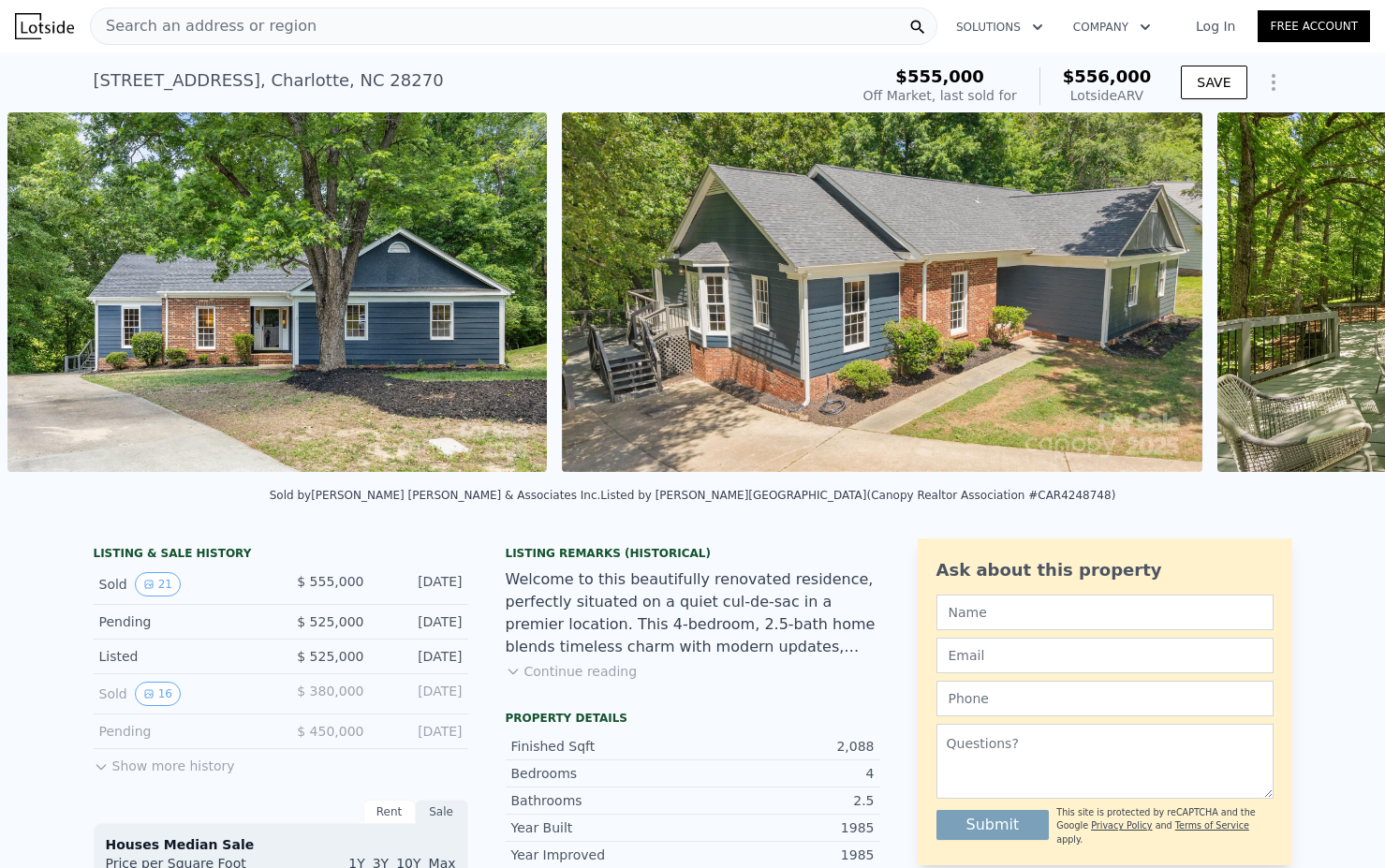
click at [1333, 294] on div "• + − • + − STREET VIEW Loading... SATELLITE VIEW" at bounding box center [692, 295] width 1385 height 366
click at [1333, 294] on icon at bounding box center [1336, 295] width 37 height 37
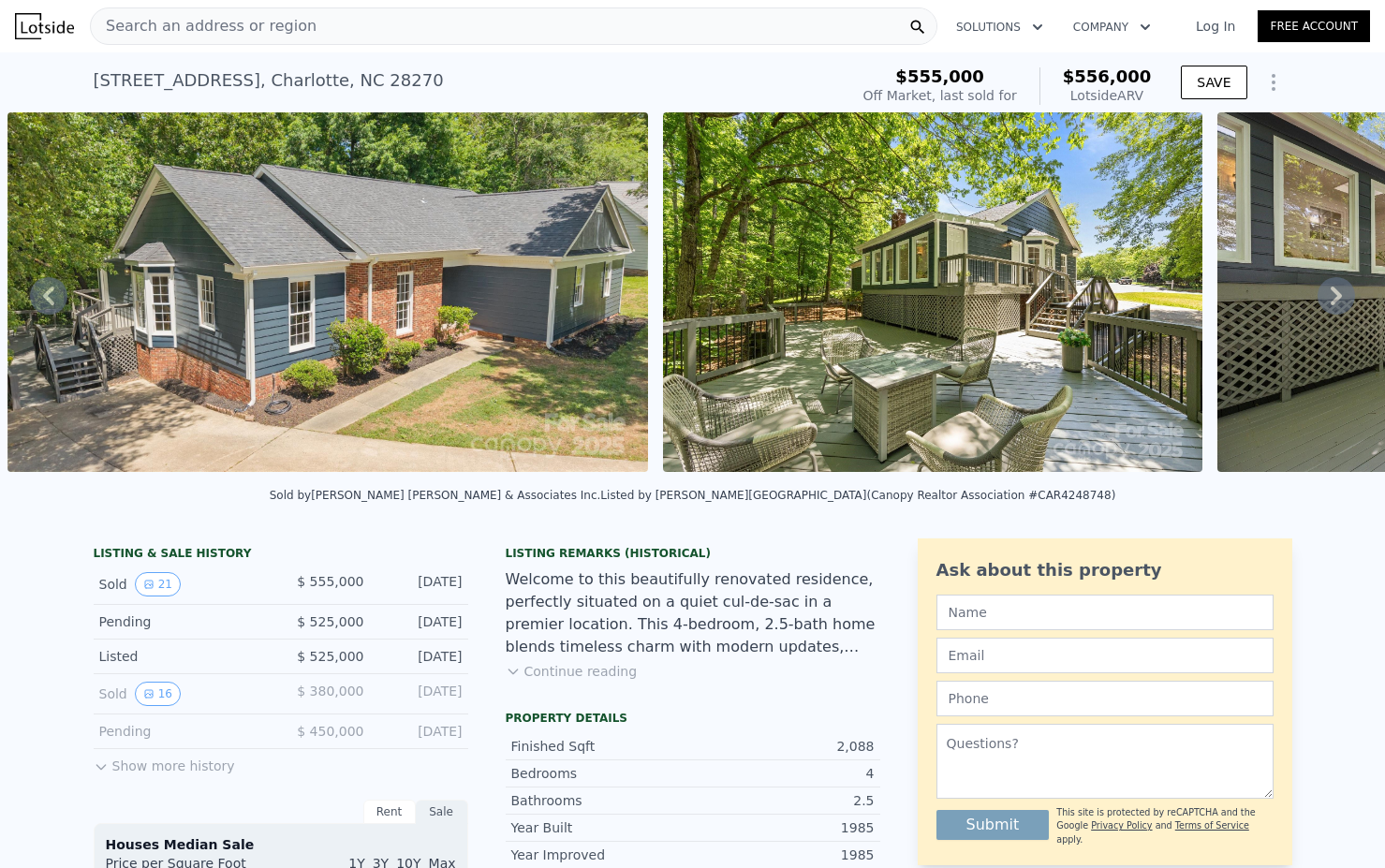
click at [1333, 294] on div "• + − • + − STREET VIEW Loading... SATELLITE VIEW" at bounding box center [692, 295] width 1385 height 366
click at [1333, 294] on icon at bounding box center [1336, 295] width 37 height 37
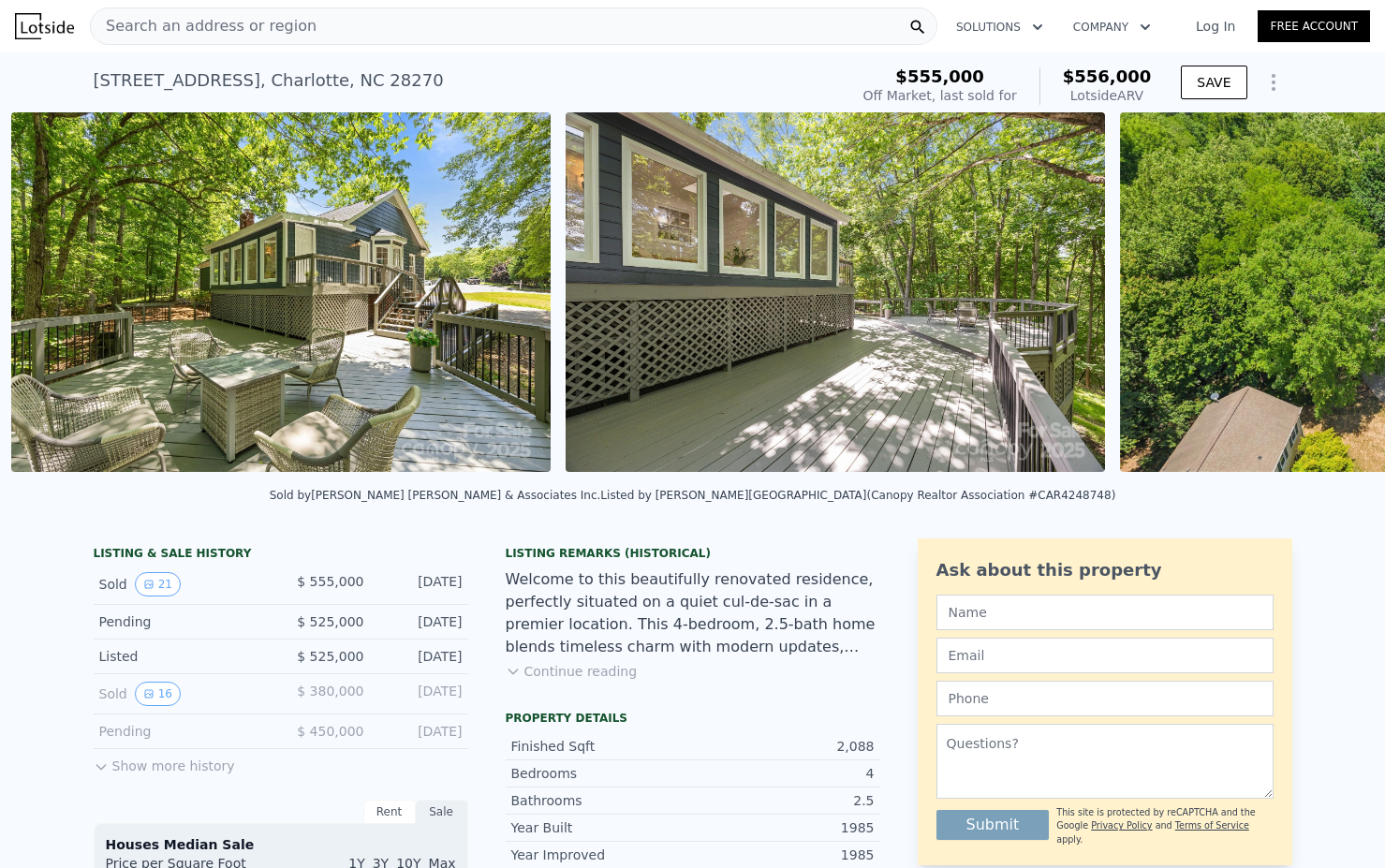
scroll to position [0, 2067]
